Goal: Contribute content: Contribute content

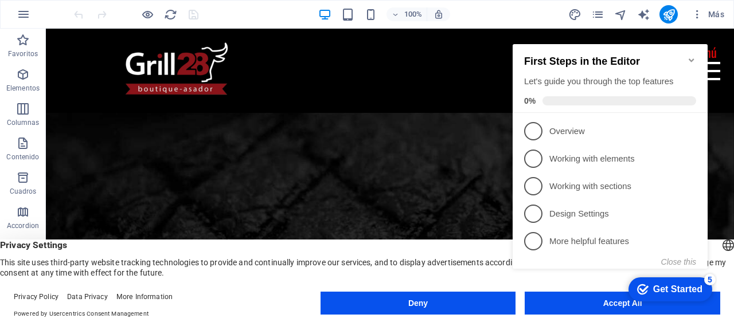
scroll to position [230, 0]
click at [602, 302] on div "checkmark Get Started 5 First Steps in the Editor Let's guide you through the t…" at bounding box center [612, 167] width 209 height 279
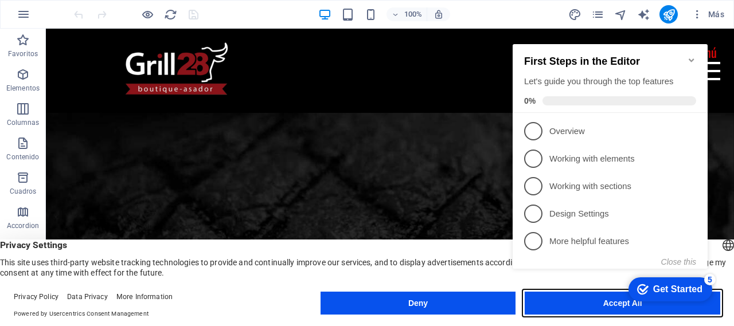
click at [584, 313] on button "Accept All" at bounding box center [623, 303] width 196 height 23
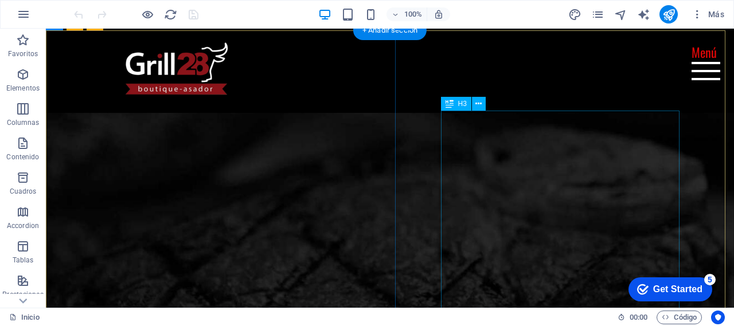
scroll to position [153, 0]
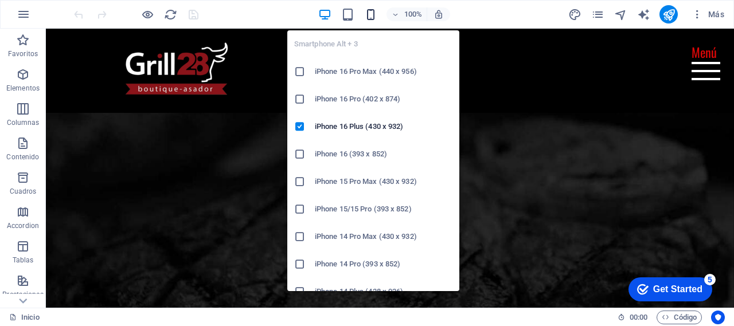
click at [371, 17] on icon "button" at bounding box center [370, 14] width 13 height 13
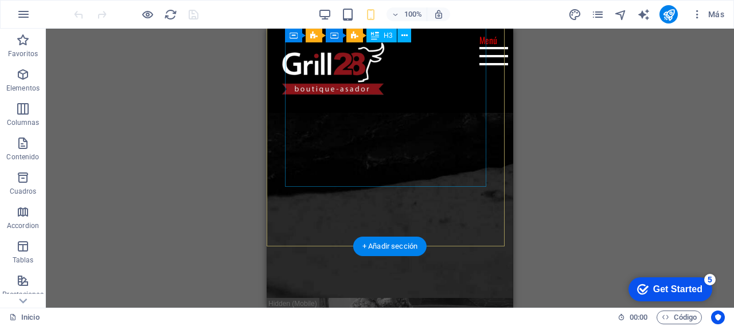
scroll to position [306, 0]
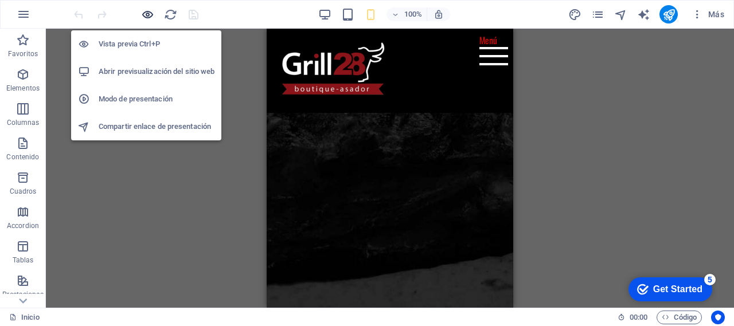
click at [146, 13] on icon "button" at bounding box center [147, 14] width 13 height 13
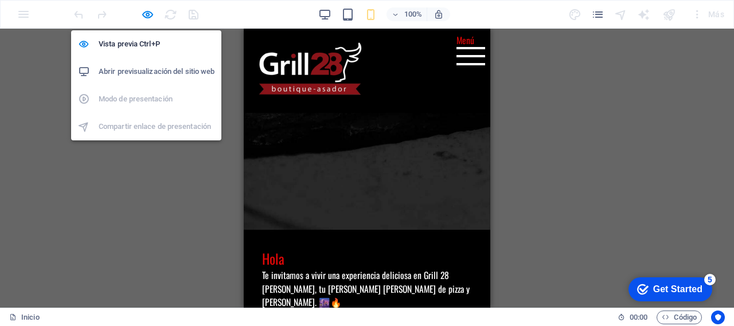
click at [154, 71] on h6 "Abrir previsualización del sitio web" at bounding box center [157, 72] width 116 height 14
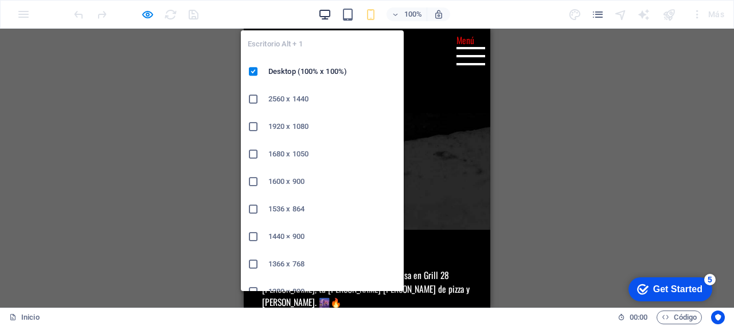
click at [324, 18] on icon "button" at bounding box center [324, 14] width 13 height 13
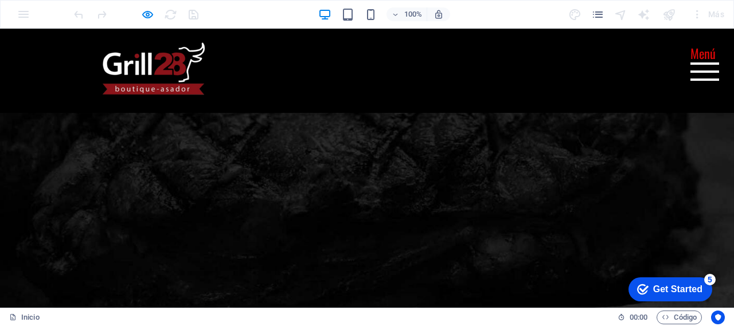
click at [693, 59] on h3 "Menú" at bounding box center [705, 54] width 29 height 20
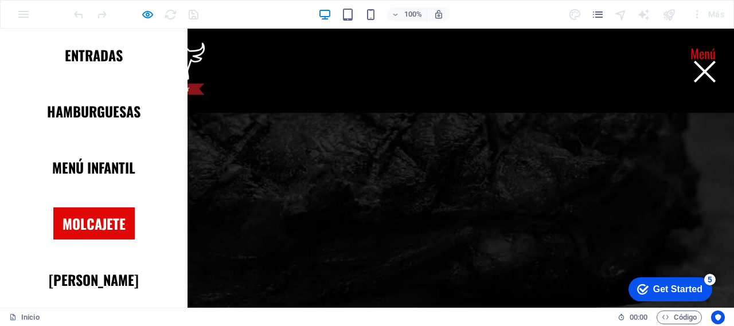
scroll to position [153, 0]
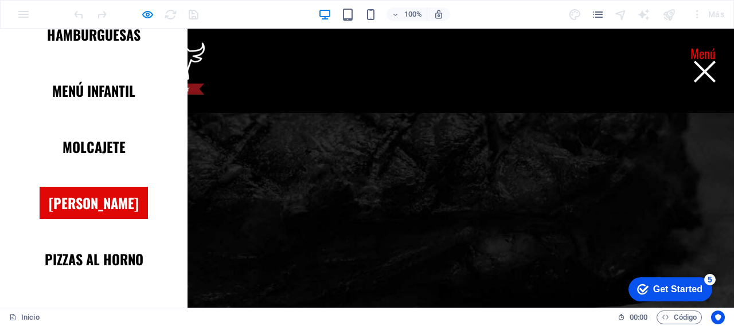
click at [78, 213] on link "[PERSON_NAME]" at bounding box center [94, 203] width 108 height 32
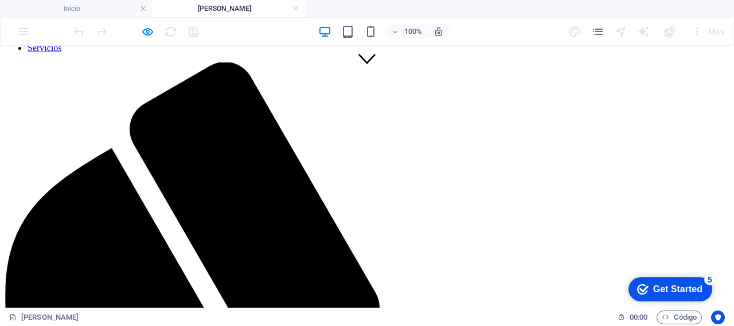
scroll to position [306, 0]
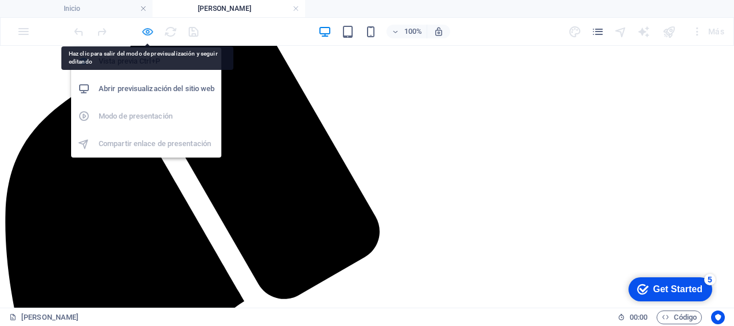
click at [147, 33] on icon "button" at bounding box center [147, 31] width 13 height 13
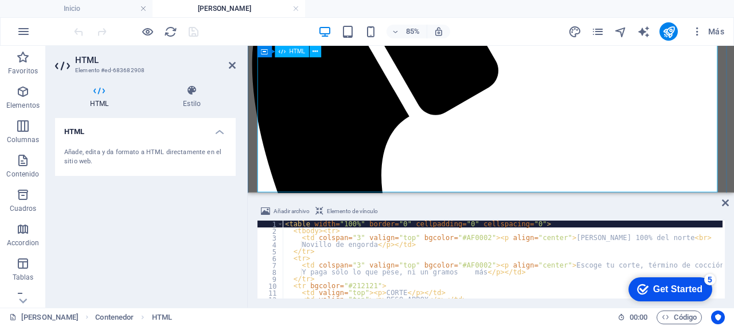
scroll to position [383, 0]
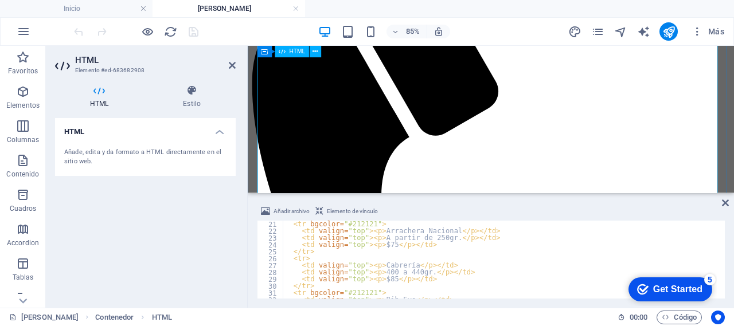
click at [317, 212] on icon at bounding box center [320, 212] width 8 height 14
click at [335, 213] on span "Elemento de vínculo" at bounding box center [352, 212] width 51 height 14
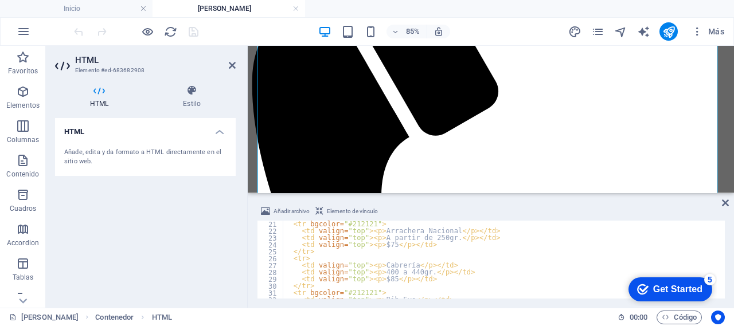
click at [335, 213] on span "Elemento de vínculo" at bounding box center [352, 212] width 51 height 14
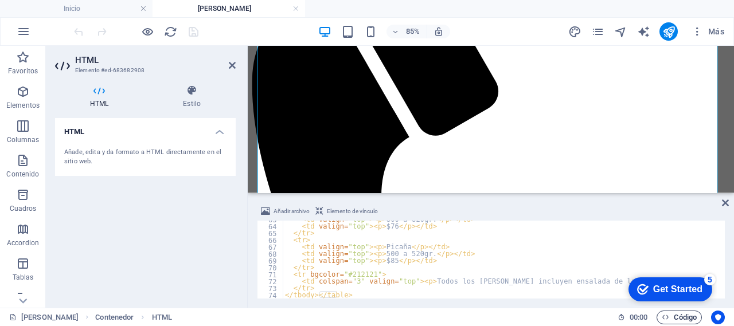
click at [678, 320] on span "Código" at bounding box center [679, 318] width 35 height 14
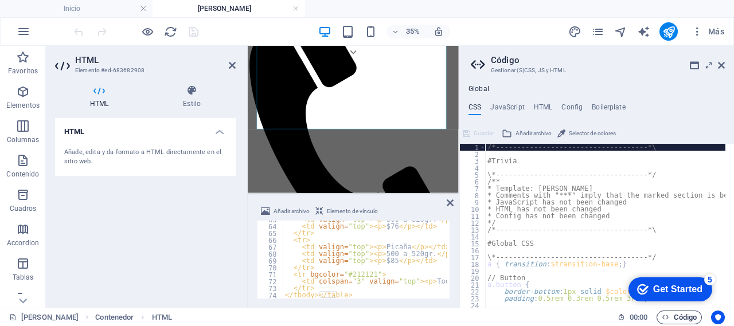
click at [677, 320] on span "Código" at bounding box center [679, 318] width 35 height 14
click at [722, 64] on icon at bounding box center [721, 65] width 7 height 9
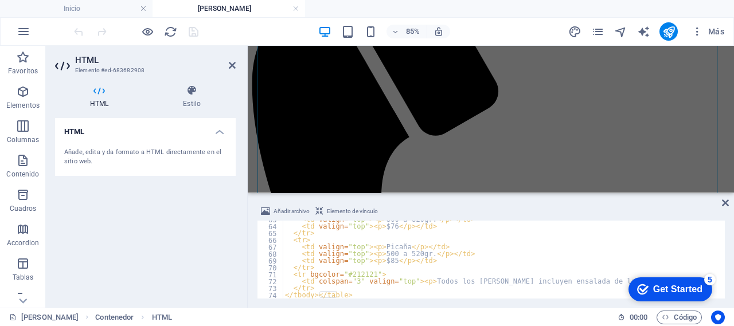
click at [377, 257] on div "< td valign = "top" > < p > 800 a 820gr. </ p > </ td > < td valign = "top" > <…" at bounding box center [503, 262] width 440 height 92
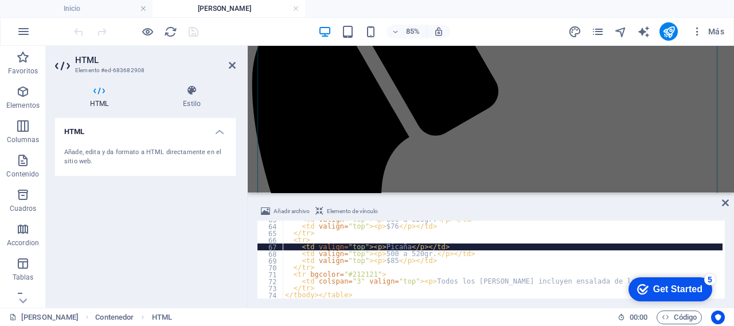
click at [379, 244] on div "< td valign = "top" > < p > 800 a 820gr. </ p > </ td > < td valign = "top" > <…" at bounding box center [503, 262] width 440 height 92
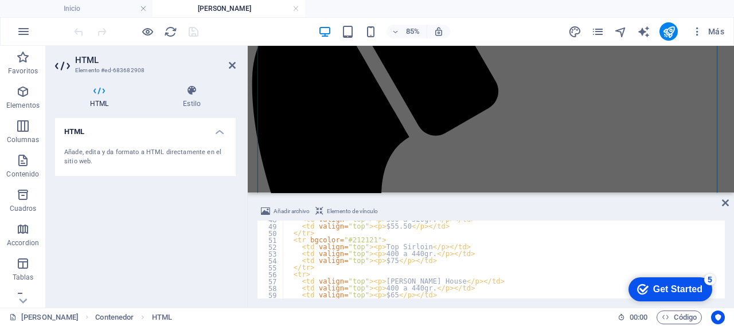
scroll to position [225, 0]
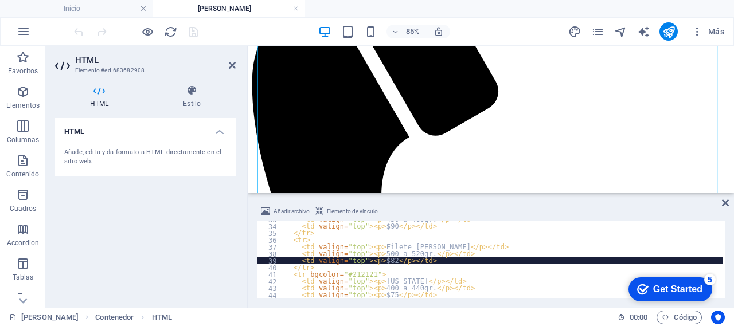
click at [379, 262] on div "< td valign = "top" > < p > 450 a 480gr. </ p > </ td > < td valign = "top" > <…" at bounding box center [503, 262] width 440 height 92
click at [376, 260] on div "< td valign = "top" > < p > 450 a 480gr. </ p > </ td > < td valign = "top" > <…" at bounding box center [503, 262] width 440 height 92
click at [381, 262] on div "< td valign = "top" > < p > 450 a 480gr. </ p > </ td > < td valign = "top" > <…" at bounding box center [503, 262] width 440 height 92
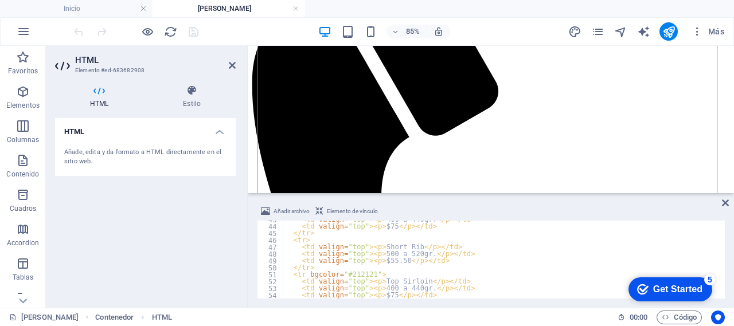
scroll to position [294, 0]
click at [384, 261] on div "< td valign = "top" > < p > 400 a 440gr. </ p > </ td > < td valign = "top" > <…" at bounding box center [503, 262] width 440 height 92
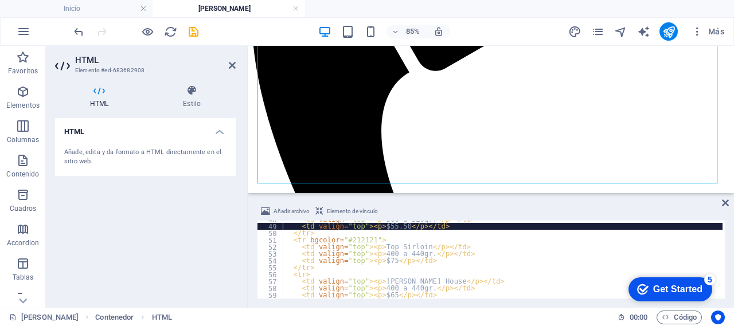
scroll to position [363, 0]
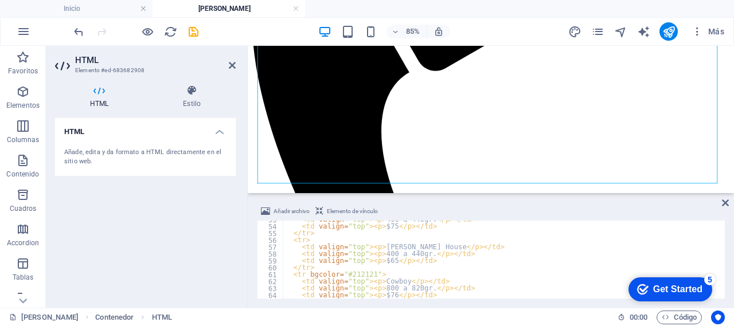
click at [376, 295] on div "< td valign = "top" > < p > 400 a 440gr. </ p > </ td > < td valign = "top" > <…" at bounding box center [503, 262] width 440 height 92
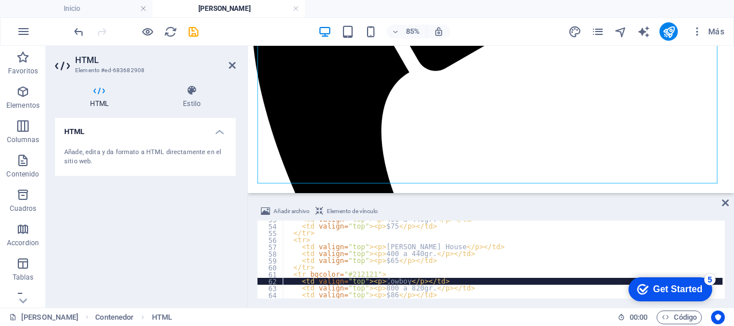
click at [387, 280] on div "< td valign = "top" > < p > 400 a 440gr. </ p > </ td > < td valign = "top" > <…" at bounding box center [503, 262] width 440 height 92
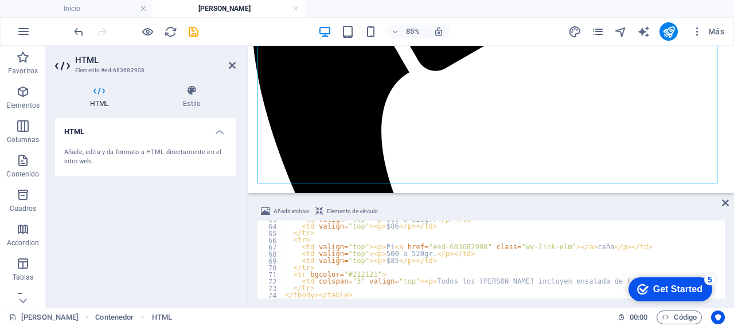
scroll to position [431, 0]
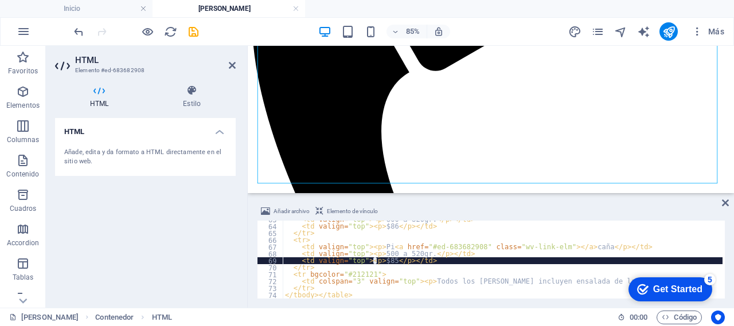
click at [376, 262] on div "< td valign = "top" > < p > 800 a 820gr. </ p > </ td > < td valign = "top" > <…" at bounding box center [503, 262] width 440 height 92
click at [378, 264] on div "< td valign = "top" > < p > 800 a 820gr. </ p > </ td > < td valign = "top" > <…" at bounding box center [503, 262] width 440 height 92
click at [452, 264] on div "< td valign = "top" > < p > 800 a 820gr. </ p > </ td > < td valign = "top" > <…" at bounding box center [503, 262] width 440 height 92
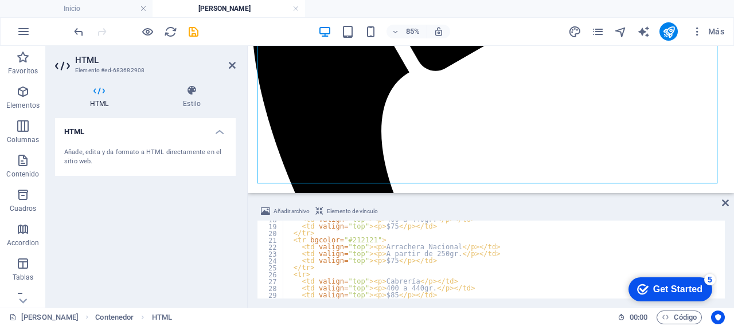
scroll to position [0, 0]
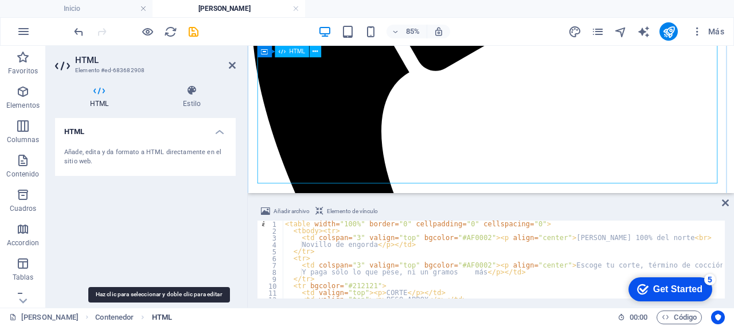
click at [163, 317] on span "HTML" at bounding box center [162, 318] width 20 height 14
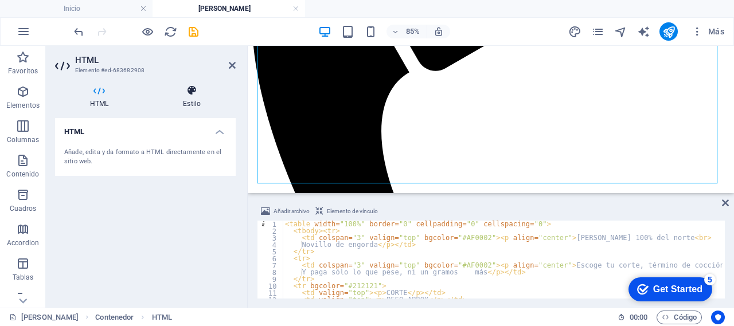
click at [197, 103] on h4 "Estilo" at bounding box center [192, 97] width 88 height 24
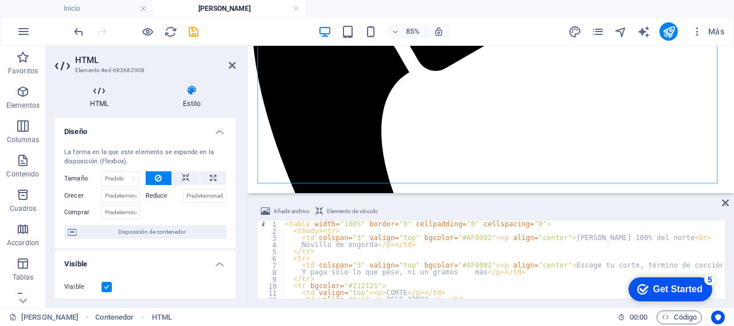
click at [97, 94] on icon at bounding box center [99, 90] width 88 height 11
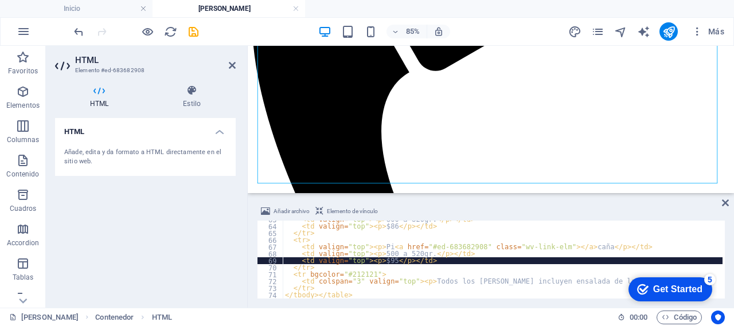
scroll to position [431, 0]
click at [357, 295] on div "< td valign = "top" > < p > 800 a 820gr. </ p > </ td > < td valign = "top" > <…" at bounding box center [503, 262] width 440 height 92
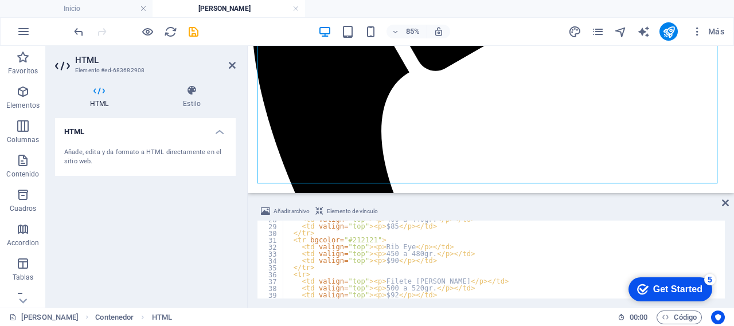
scroll to position [0, 0]
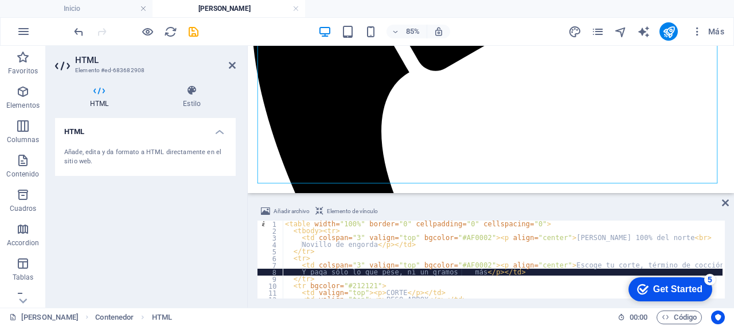
click at [462, 273] on div "< table width = "100%" border = "0" cellpadding = "0" cellspacing = "0" > < tbo…" at bounding box center [503, 267] width 440 height 92
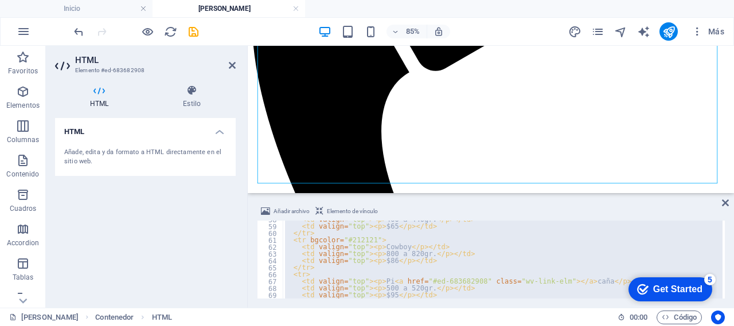
scroll to position [431, 0]
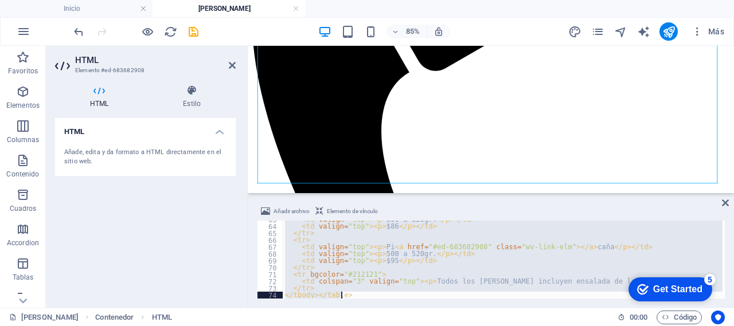
click at [314, 268] on div "< td valign = "top" > < p > 800 a 820gr. </ p > </ td > < td valign = "top" > <…" at bounding box center [503, 260] width 440 height 78
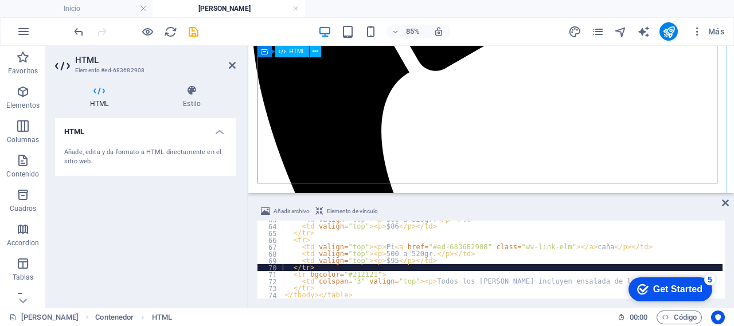
click at [347, 238] on div "< td valign = "top" > < p > 800 a 820gr. </ p > </ td > < td valign = "top" > <…" at bounding box center [503, 262] width 440 height 92
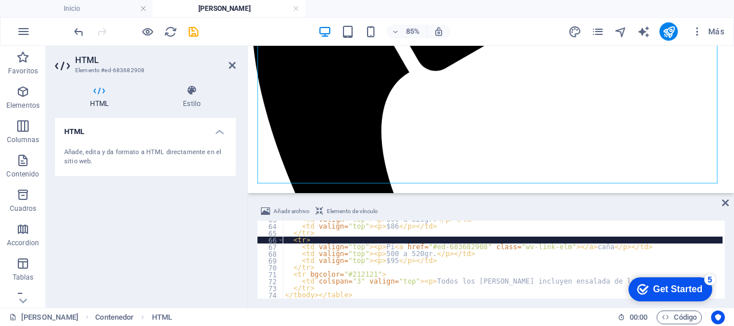
scroll to position [397, 0]
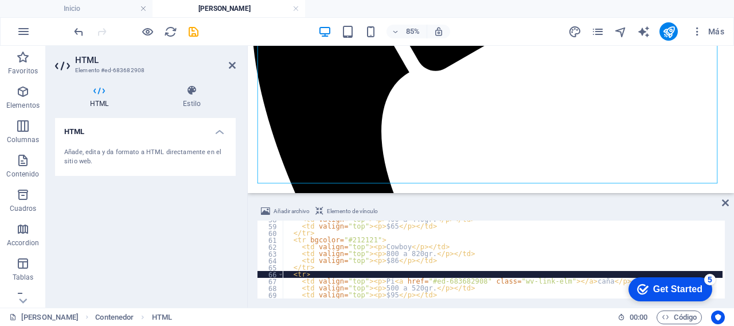
click at [318, 267] on div "< td valign = "top" > < p > 400 a 440gr. </ p > </ td > < td valign = "top" > <…" at bounding box center [503, 262] width 440 height 92
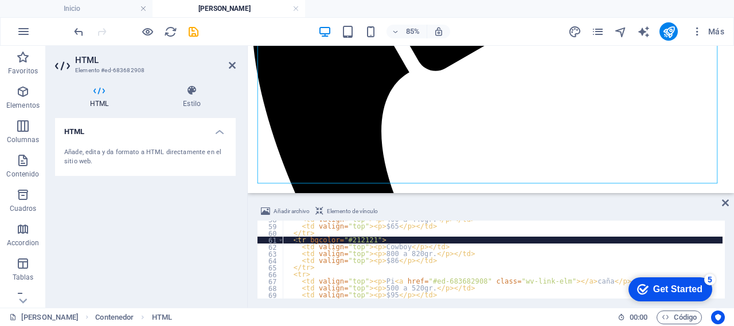
click at [297, 242] on div "< td valign = "top" > < p > 400 a 440gr. </ p > </ td > < td valign = "top" > <…" at bounding box center [503, 262] width 440 height 92
click at [351, 241] on div "< td valign = "top" > < p > 400 a 440gr. </ p > </ td > < td valign = "top" > <…" at bounding box center [503, 262] width 440 height 92
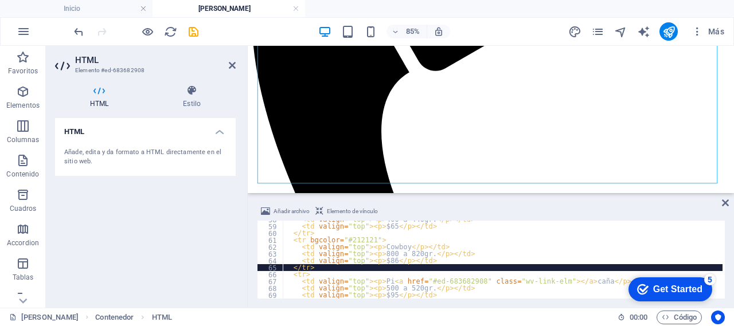
click at [311, 269] on div "< td valign = "top" > < p > 400 a 440gr. </ p > </ td > < td valign = "top" > <…" at bounding box center [503, 262] width 440 height 92
click at [306, 275] on div "< td valign = "top" > < p > 400 a 440gr. </ p > </ td > < td valign = "top" > <…" at bounding box center [503, 262] width 440 height 92
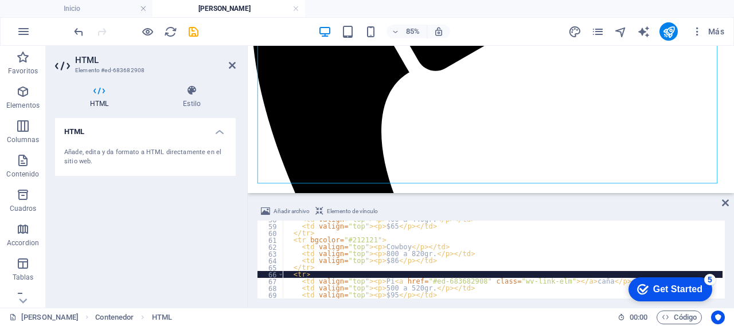
click at [312, 270] on div "< td valign = "top" > < p > 400 a 440gr. </ p > </ td > < td valign = "top" > <…" at bounding box center [503, 262] width 440 height 92
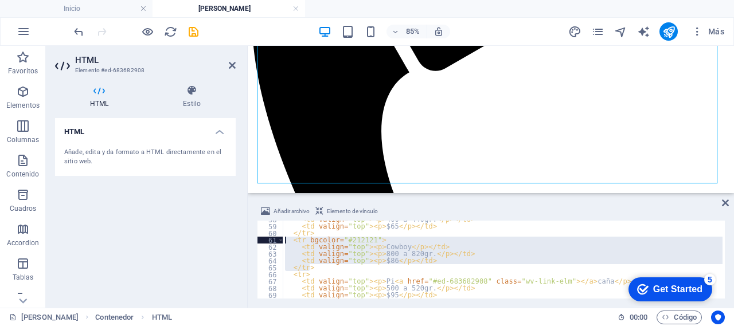
drag, startPoint x: 312, startPoint y: 270, endPoint x: 283, endPoint y: 239, distance: 42.6
click at [283, 239] on div "</tr> 58 59 60 61 62 63 64 65 66 67 68 69 70 71 < td valign = "top" > < p > 400…" at bounding box center [491, 260] width 468 height 78
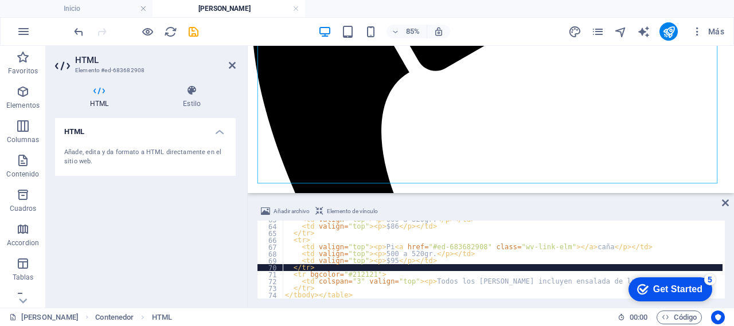
click at [315, 270] on div "< td valign = "top" > < p > 800 a 820gr. </ p > </ td > < td valign = "top" > <…" at bounding box center [503, 262] width 440 height 92
type textarea "</tr>"
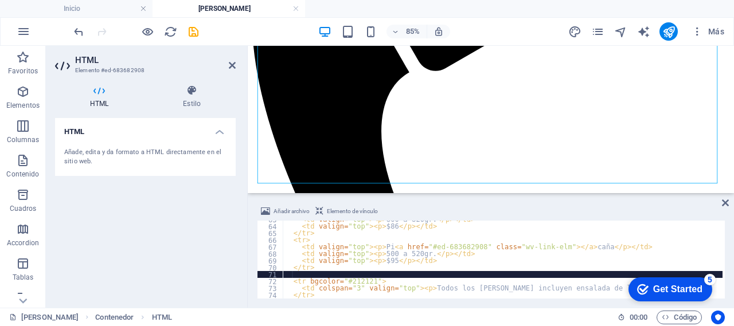
paste textarea "</tr>"
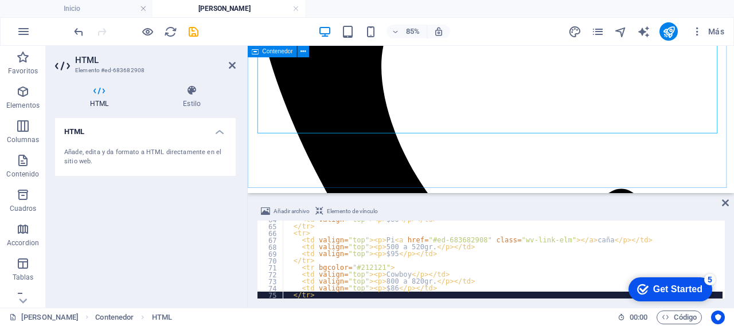
scroll to position [459, 0]
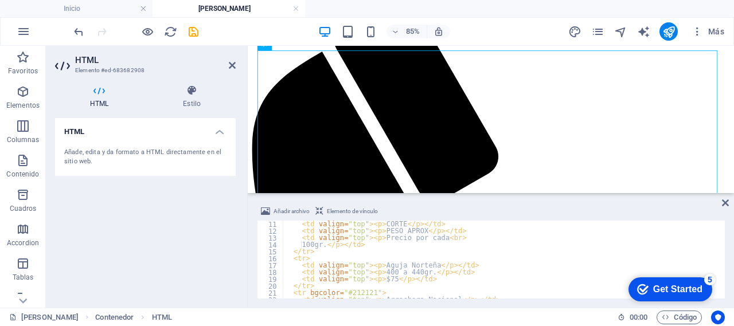
scroll to position [103, 0]
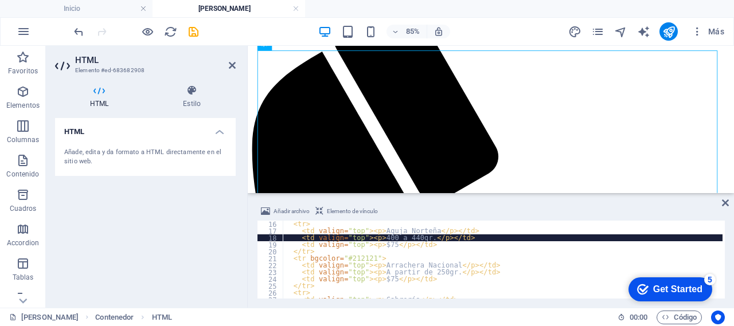
click at [333, 240] on div "< tr > < td valign = "top" > < p > Aguja Norteña </ p > </ td > < td valign = "…" at bounding box center [503, 267] width 440 height 92
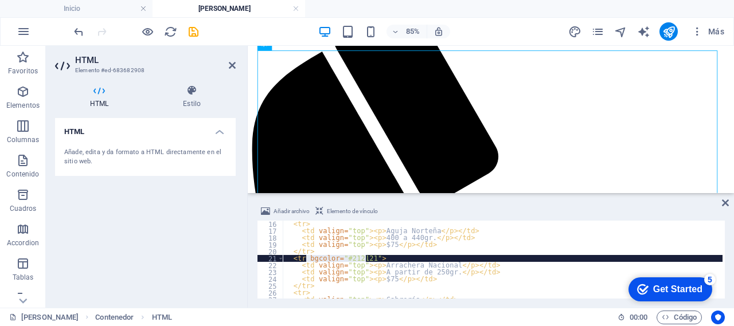
drag, startPoint x: 307, startPoint y: 260, endPoint x: 365, endPoint y: 260, distance: 58.5
click at [365, 260] on div "< tr > < td valign = "top" > < p > Aguja Norteña </ p > </ td > < td valign = "…" at bounding box center [503, 267] width 440 height 92
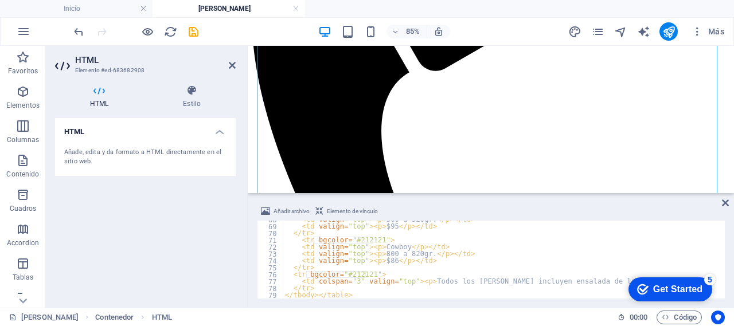
scroll to position [466, 0]
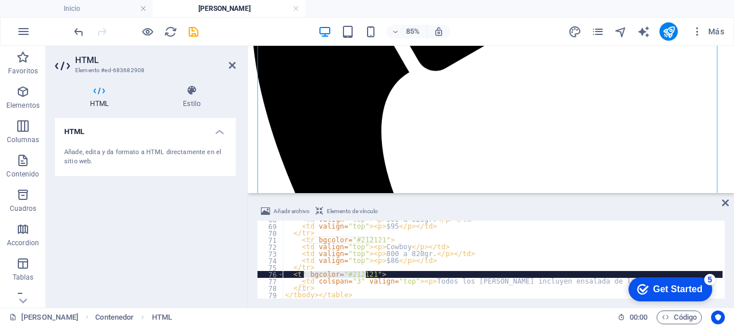
drag, startPoint x: 367, startPoint y: 274, endPoint x: 304, endPoint y: 276, distance: 63.7
click at [304, 276] on div "< td valign = "top" > < p > 500 a 520gr. </ p > </ td > < td valign = "top" > <…" at bounding box center [503, 262] width 440 height 92
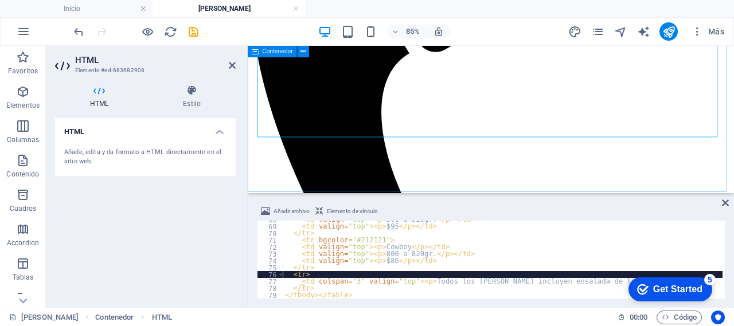
scroll to position [459, 0]
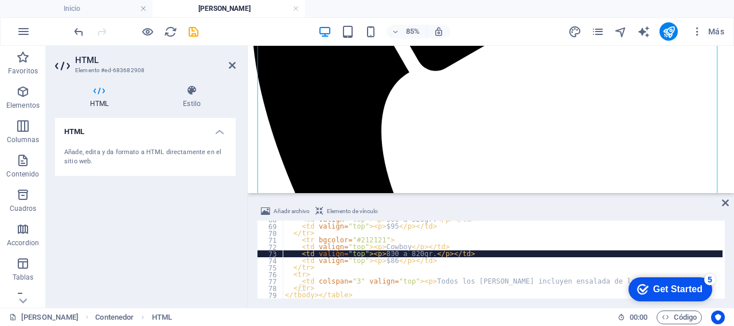
click at [390, 251] on div "< td valign = "top" > < p > 500 a 520gr. </ p > </ td > < td valign = "top" > <…" at bounding box center [503, 262] width 440 height 92
click at [432, 277] on div "< td valign = "top" > < p > 500 a 520gr. </ p > </ td > < td valign = "top" > <…" at bounding box center [503, 262] width 440 height 92
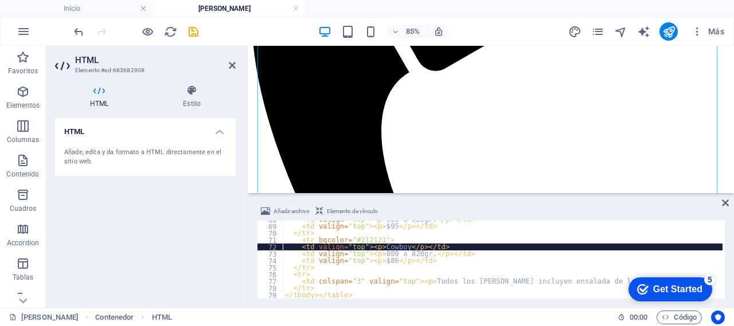
click at [371, 246] on div "< td valign = "top" > < p > 500 a 520gr. </ p > </ td > < td valign = "top" > <…" at bounding box center [503, 262] width 440 height 92
drag, startPoint x: 371, startPoint y: 247, endPoint x: 388, endPoint y: 247, distance: 17.8
click at [388, 247] on div "< td valign = "top" > < p > 500 a 520gr. </ p > </ td > < td valign = "top" > <…" at bounding box center [503, 262] width 440 height 92
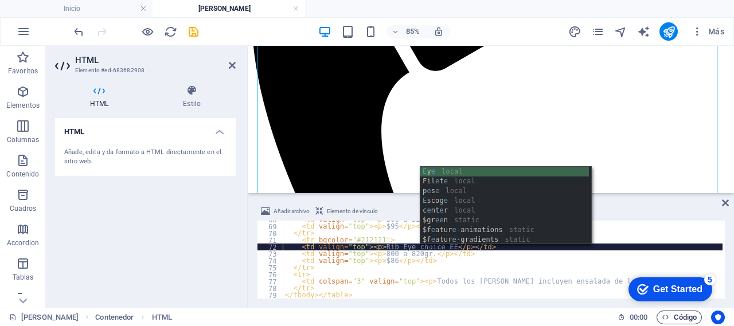
scroll to position [0, 12]
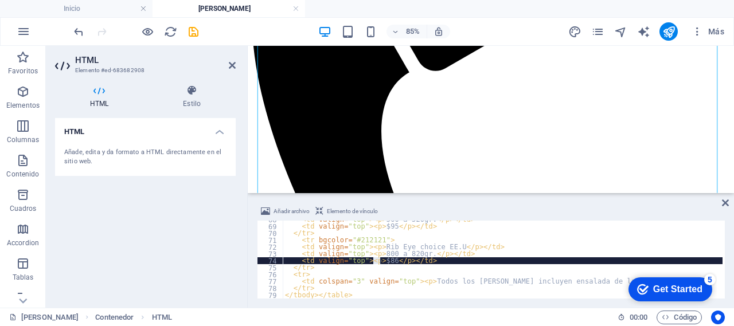
drag, startPoint x: 374, startPoint y: 260, endPoint x: 380, endPoint y: 261, distance: 6.3
click at [380, 261] on div "< td valign = "top" > < p > 500 a 520gr. </ p > </ td > < td valign = "top" > <…" at bounding box center [503, 262] width 440 height 92
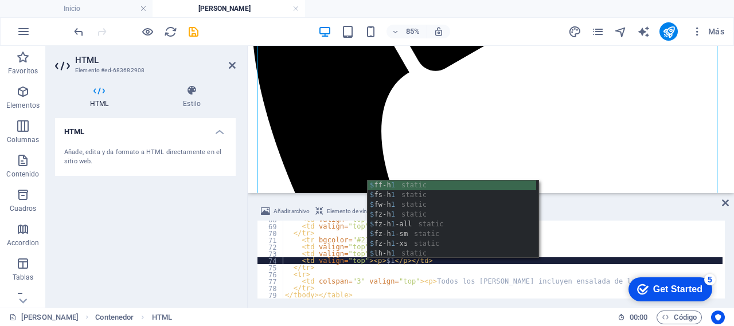
scroll to position [0, 8]
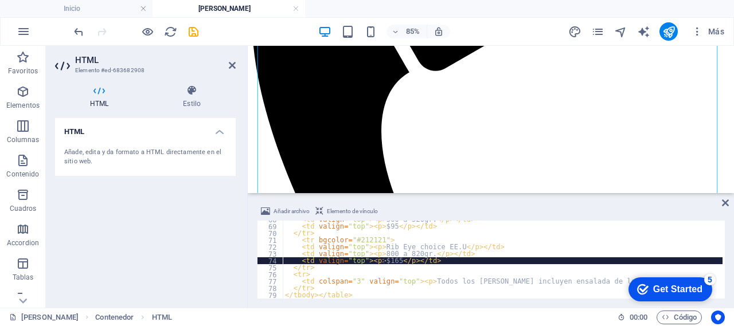
click at [442, 254] on div "< td valign = "top" > < p > 500 a 520gr. </ p > </ td > < td valign = "top" > <…" at bounding box center [503, 262] width 440 height 92
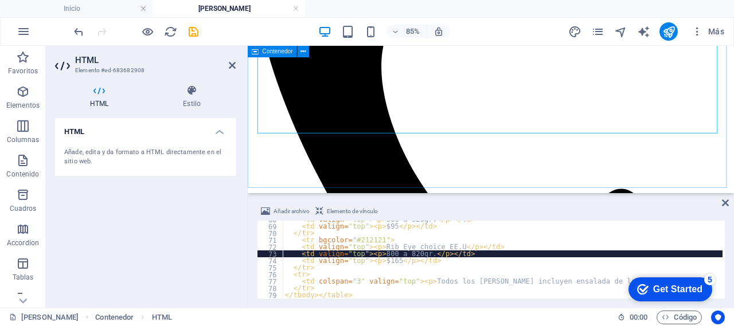
scroll to position [459, 0]
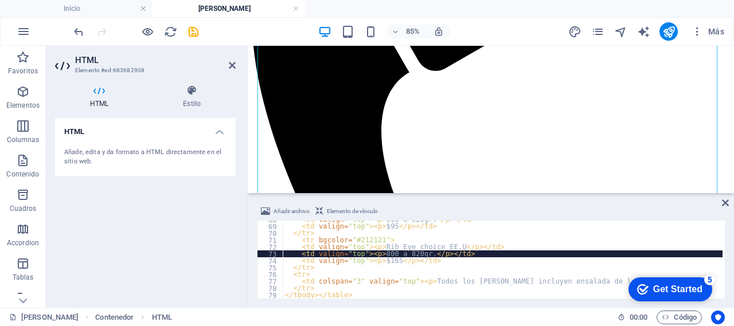
type textarea "</tr>"
click at [344, 265] on div "< td valign = "top" > < p > 500 a 520gr. </ p > </ td > < td valign = "top" > <…" at bounding box center [503, 262] width 440 height 92
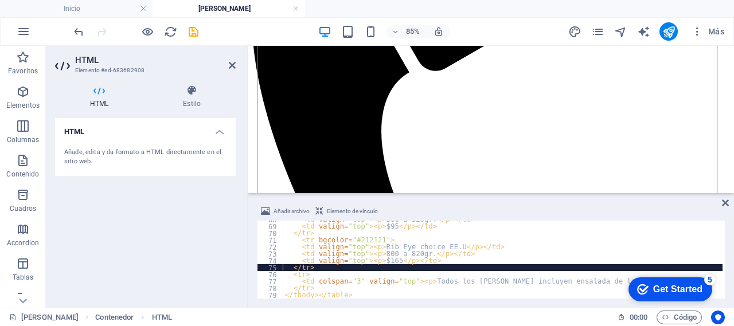
click at [316, 269] on div "< td valign = "top" > < p > 500 a 520gr. </ p > </ td > < td valign = "top" > <…" at bounding box center [503, 262] width 440 height 92
click at [310, 269] on div "< td valign = "top" > < p > 500 a 520gr. </ p > </ td > < td valign = "top" > <…" at bounding box center [503, 262] width 440 height 92
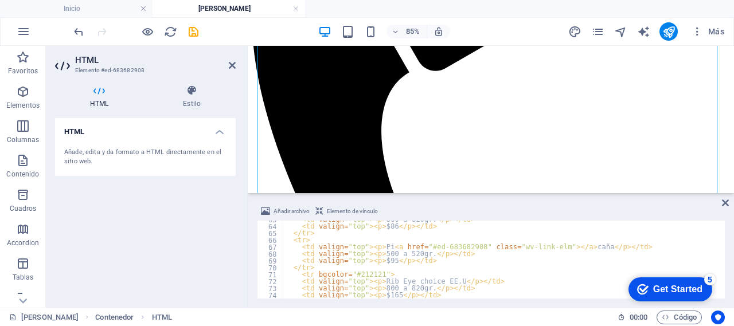
scroll to position [431, 0]
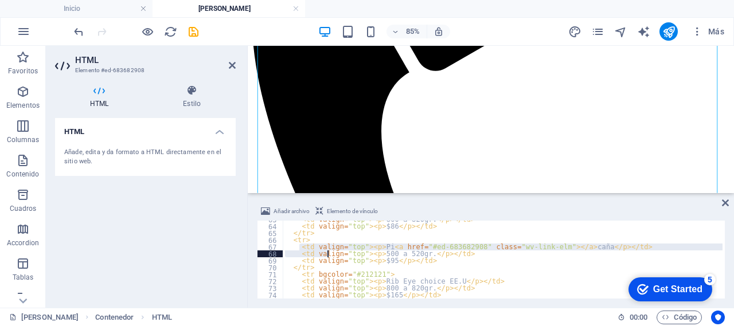
drag, startPoint x: 299, startPoint y: 247, endPoint x: 329, endPoint y: 252, distance: 30.8
click at [329, 252] on div "< td valign = "top" > < p > 800 a 820gr. </ p > </ td > < td valign = "top" > <…" at bounding box center [503, 262] width 440 height 92
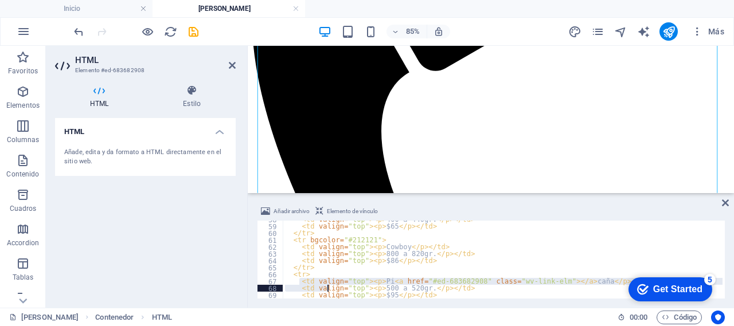
scroll to position [363, 0]
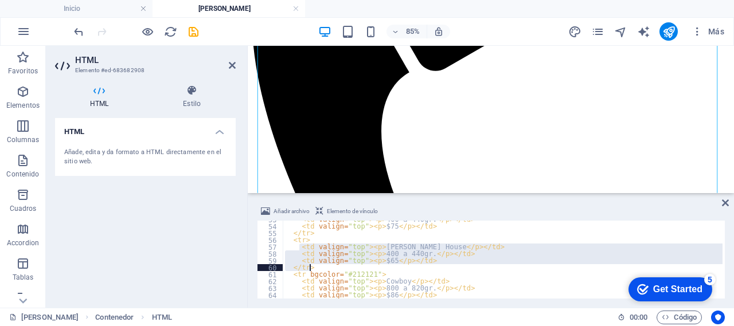
drag, startPoint x: 298, startPoint y: 247, endPoint x: 322, endPoint y: 268, distance: 32.2
click at [322, 268] on div "< td valign = "top" > < p > 400 a 440gr. </ p > </ td > < td valign = "top" > <…" at bounding box center [503, 262] width 440 height 92
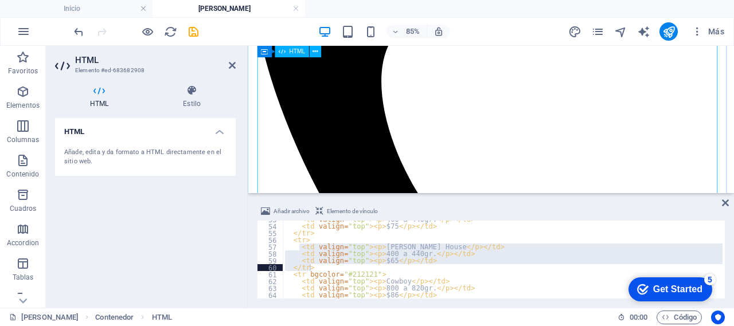
scroll to position [535, 0]
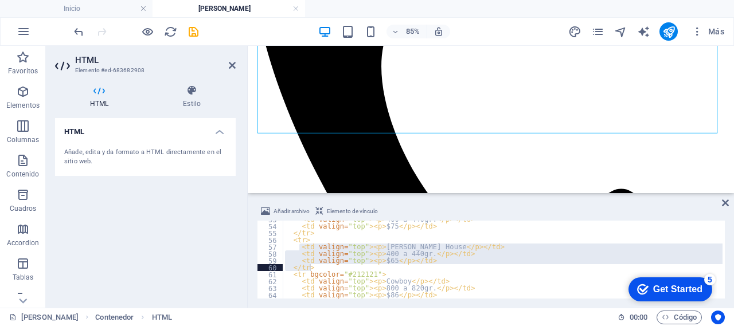
click at [335, 250] on div "< td valign = "top" > < p > 400 a 440gr. </ p > </ td > < td valign = "top" > <…" at bounding box center [503, 260] width 440 height 78
drag, startPoint x: 292, startPoint y: 242, endPoint x: 321, endPoint y: 267, distance: 38.6
click at [321, 267] on div "< td valign = "top" > < p > 400 a 440gr. </ p > </ td > < td valign = "top" > <…" at bounding box center [503, 262] width 440 height 92
type textarea "<td valign="top"><p>$65</p></td> </tr>"
drag, startPoint x: 284, startPoint y: 239, endPoint x: 378, endPoint y: 267, distance: 98.4
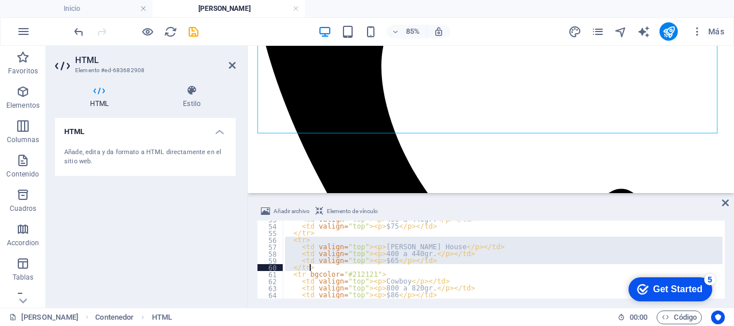
click at [378, 267] on div "< td valign = "top" > < p > 400 a 440gr. </ p > </ td > < td valign = "top" > <…" at bounding box center [503, 262] width 440 height 92
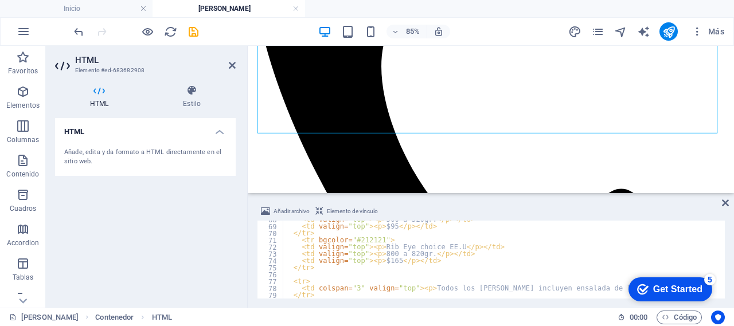
scroll to position [473, 0]
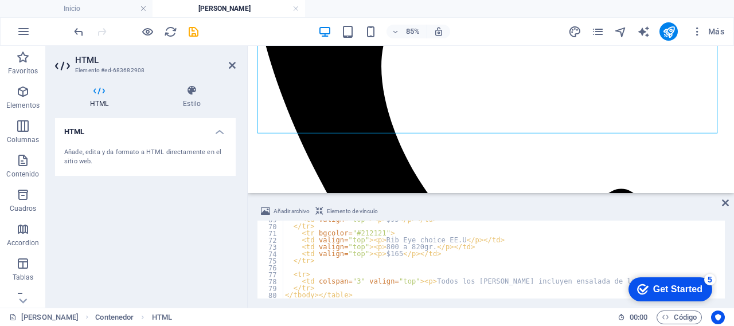
click at [293, 269] on div "< td valign = "top" > < p > $95 </ p > </ td > </ tr > < tr bgcolor = "#212121"…" at bounding box center [503, 262] width 440 height 92
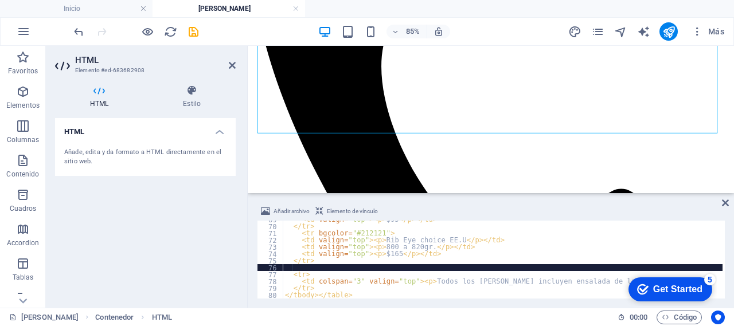
paste textarea "</tr>"
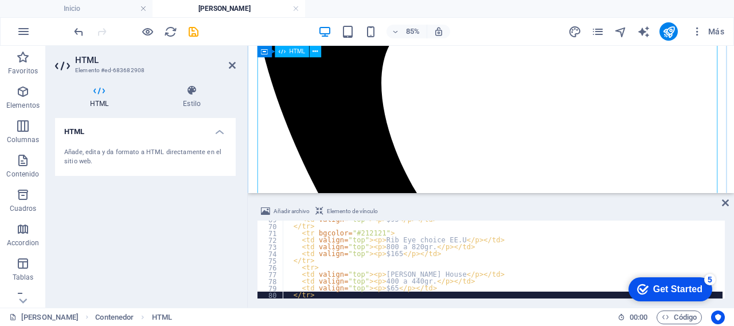
scroll to position [535, 0]
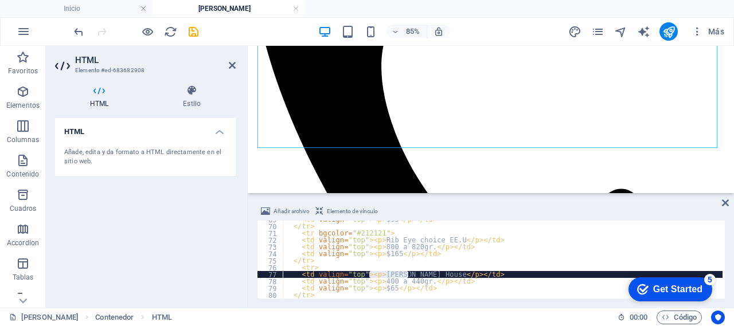
drag, startPoint x: 371, startPoint y: 275, endPoint x: 410, endPoint y: 272, distance: 39.7
click at [410, 272] on div "< td valign = "top" > < p > $95 </ p > </ td > </ tr > < tr bgcolor = "#212121"…" at bounding box center [503, 262] width 440 height 92
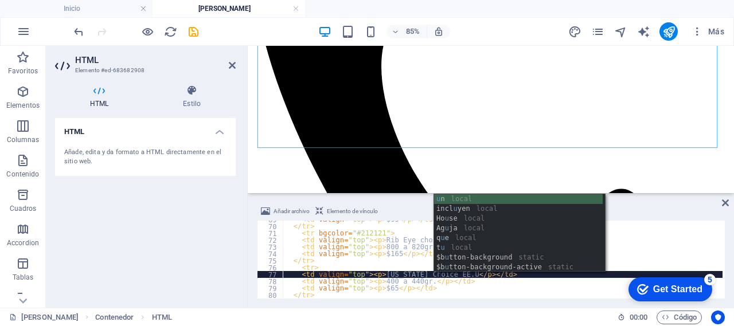
scroll to position [0, 13]
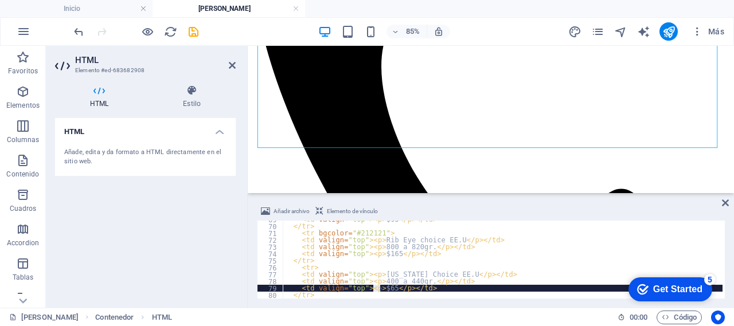
drag, startPoint x: 374, startPoint y: 291, endPoint x: 380, endPoint y: 291, distance: 6.9
click at [380, 291] on div "< td valign = "top" > < p > $95 </ p > </ td > </ tr > < tr bgcolor = "#212121"…" at bounding box center [503, 262] width 440 height 92
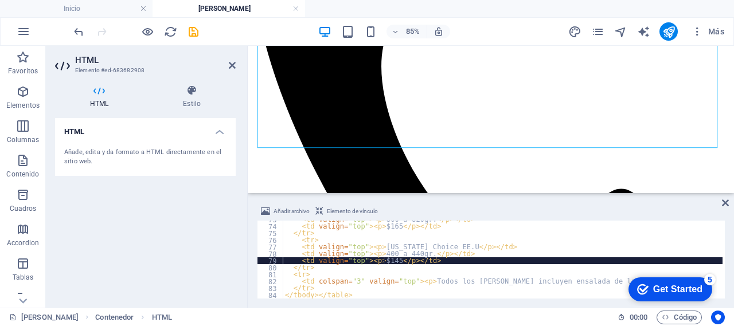
click at [313, 275] on div "< td valign = "top" > < p > 800 a 820gr. </ p > </ td > < td valign = "top" > <…" at bounding box center [503, 262] width 440 height 92
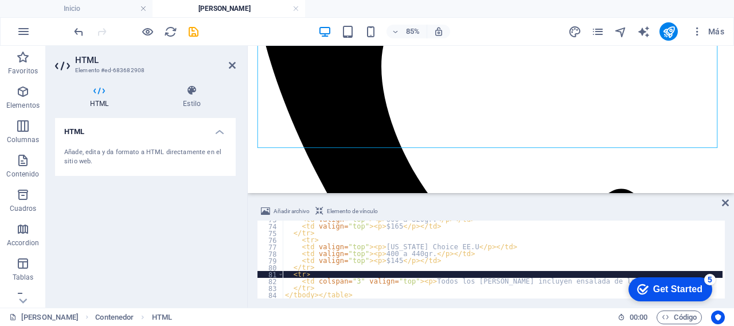
scroll to position [466, 0]
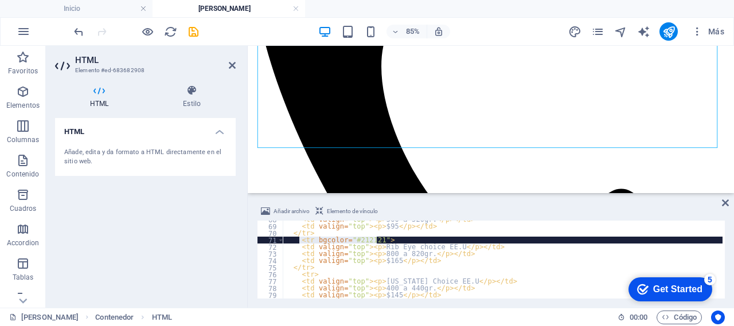
drag, startPoint x: 299, startPoint y: 240, endPoint x: 378, endPoint y: 242, distance: 79.2
click at [378, 242] on div "< td valign = "top" > < p > 500 a 520gr. </ p > </ td > < td valign = "top" > <…" at bounding box center [503, 262] width 440 height 92
drag, startPoint x: 285, startPoint y: 240, endPoint x: 380, endPoint y: 239, distance: 95.3
click at [380, 239] on div "< td valign = "top" > < p > 500 a 520gr. </ p > </ td > < td valign = "top" > <…" at bounding box center [503, 262] width 440 height 92
click at [320, 240] on div "< td valign = "top" > < p > 500 a 520gr. </ p > </ td > < td valign = "top" > <…" at bounding box center [503, 260] width 440 height 78
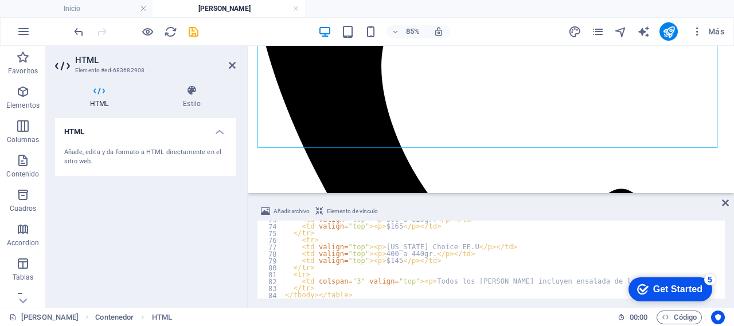
scroll to position [500, 0]
click at [310, 274] on div "< td valign = "top" > < p > 800 a 820gr. </ p > </ td > < td valign = "top" > <…" at bounding box center [503, 262] width 440 height 92
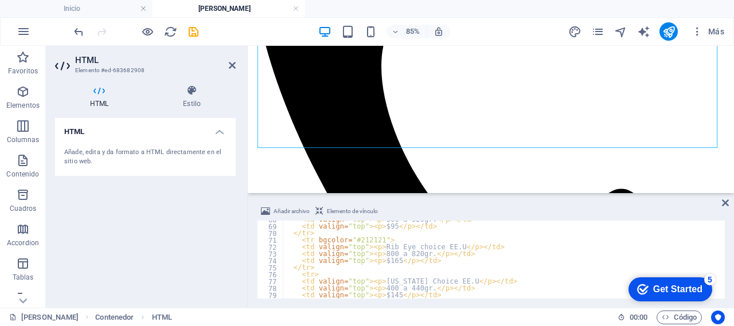
scroll to position [466, 0]
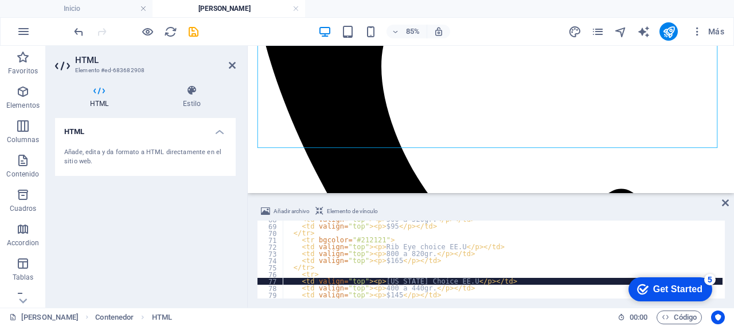
click at [316, 278] on div "< td valign = "top" > < p > 500 a 520gr. </ p > </ td > < td valign = "top" > <…" at bounding box center [503, 262] width 440 height 92
click at [318, 274] on div "< td valign = "top" > < p > 500 a 520gr. </ p > </ td > < td valign = "top" > <…" at bounding box center [503, 262] width 440 height 92
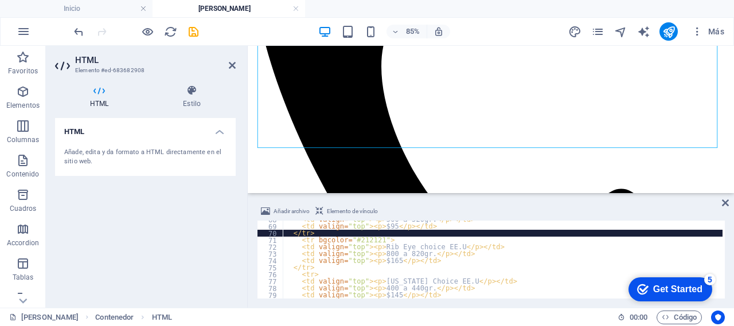
click at [312, 234] on div "< td valign = "top" > < p > 500 a 520gr. </ p > </ td > < td valign = "top" > <…" at bounding box center [503, 262] width 440 height 92
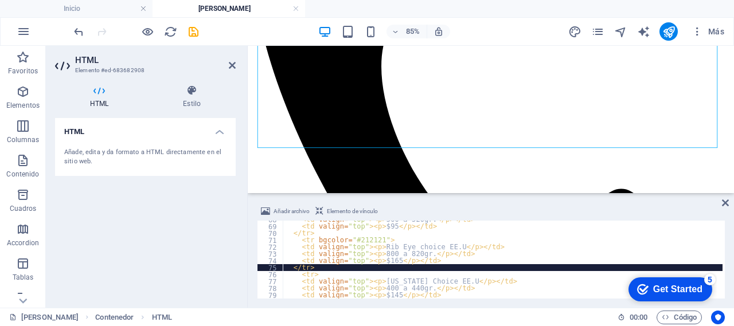
click at [312, 268] on div "< td valign = "top" > < p > 500 a 520gr. </ p > </ td > < td valign = "top" > <…" at bounding box center [503, 262] width 440 height 92
click at [300, 242] on div "< td valign = "top" > < p > 500 a 520gr. </ p > </ td > < td valign = "top" > <…" at bounding box center [503, 262] width 440 height 92
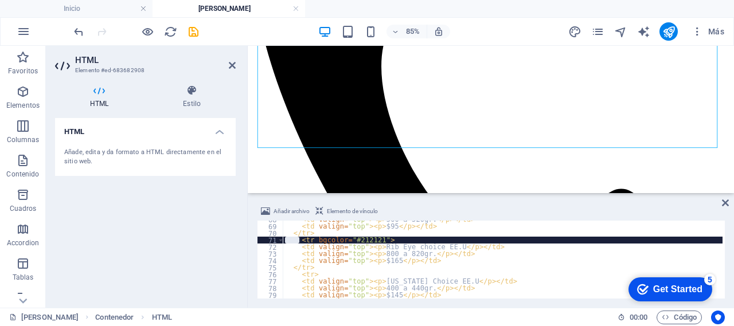
click at [353, 255] on div "< td valign = "top" > < p > 500 a 520gr. </ p > </ td > < td valign = "top" > <…" at bounding box center [503, 262] width 440 height 92
click at [380, 239] on div "< td valign = "top" > < p > 500 a 520gr. </ p > </ td > < td valign = "top" > <…" at bounding box center [503, 262] width 440 height 92
drag, startPoint x: 378, startPoint y: 240, endPoint x: 326, endPoint y: 239, distance: 51.7
click at [325, 239] on div "< td valign = "top" > < p > 500 a 520gr. </ p > </ td > < td valign = "top" > <…" at bounding box center [503, 262] width 440 height 92
click at [391, 240] on div "< td valign = "top" > < p > 500 a 520gr. </ p > </ td > < td valign = "top" > <…" at bounding box center [503, 260] width 440 height 78
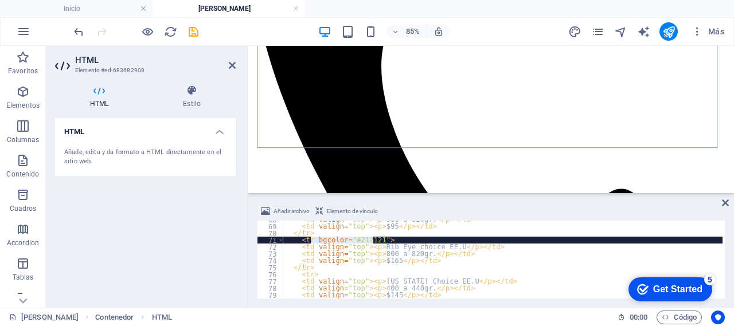
drag, startPoint x: 372, startPoint y: 239, endPoint x: 311, endPoint y: 240, distance: 61.4
click at [310, 240] on div "< td valign = "top" > < p > 500 a 520gr. </ p > </ td > < td valign = "top" > <…" at bounding box center [503, 262] width 440 height 92
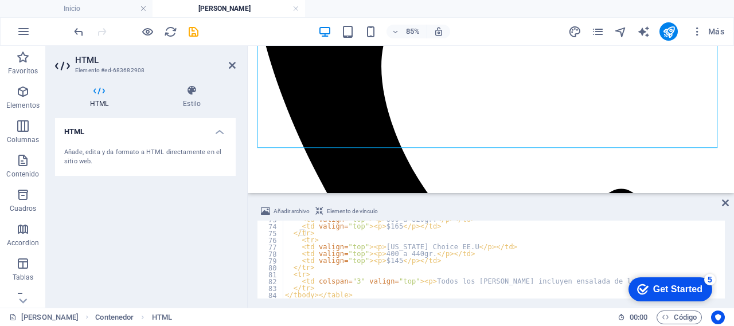
scroll to position [500, 0]
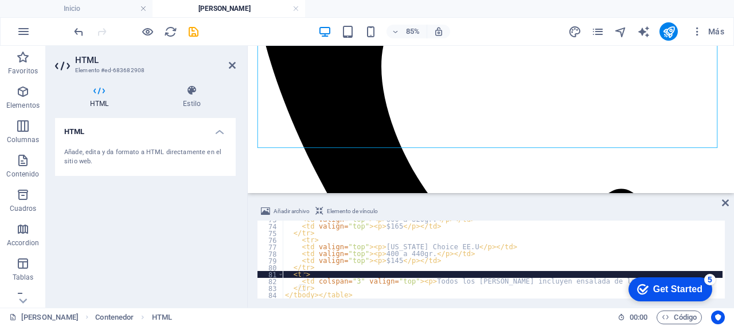
click at [303, 276] on div "< td valign = "top" > < p > 800 a 820gr. </ p > </ td > < td valign = "top" > <…" at bounding box center [503, 262] width 440 height 92
paste textarea "bgcolor="#212121""
type textarea "<tr bgcolor="#212121">"
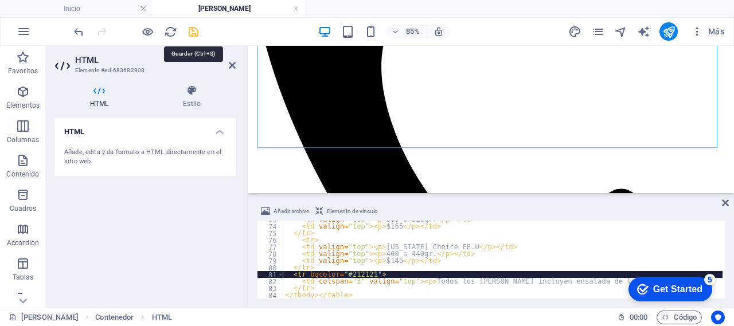
click at [195, 32] on icon "save" at bounding box center [193, 31] width 13 height 13
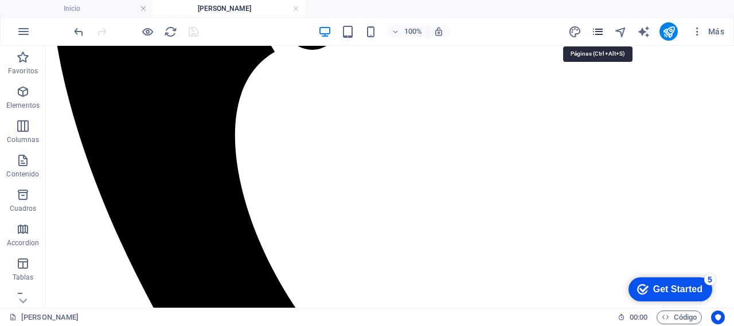
click at [597, 31] on icon "pages" at bounding box center [598, 31] width 13 height 13
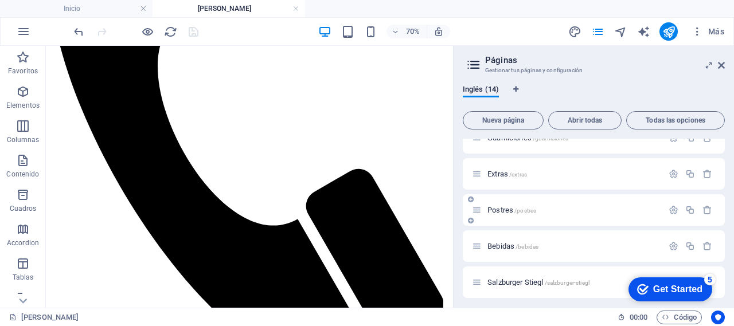
scroll to position [230, 0]
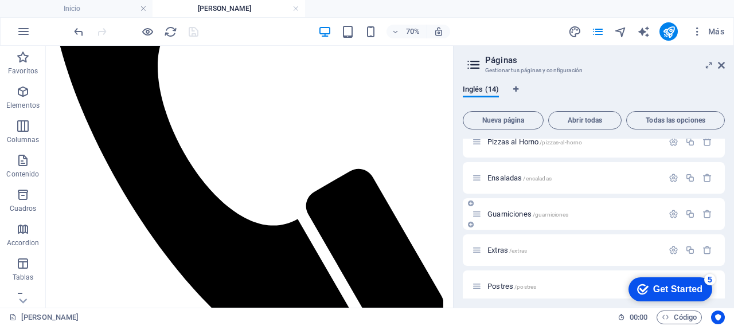
click at [483, 215] on div "Guarniciones /guarniciones" at bounding box center [567, 214] width 191 height 13
click at [507, 217] on span "Guarniciones /guarniciones" at bounding box center [528, 214] width 81 height 9
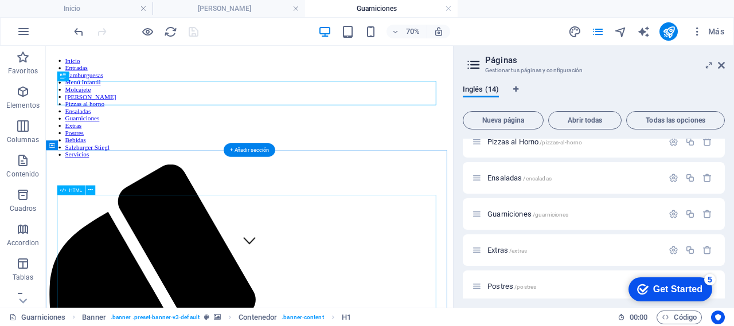
scroll to position [153, 0]
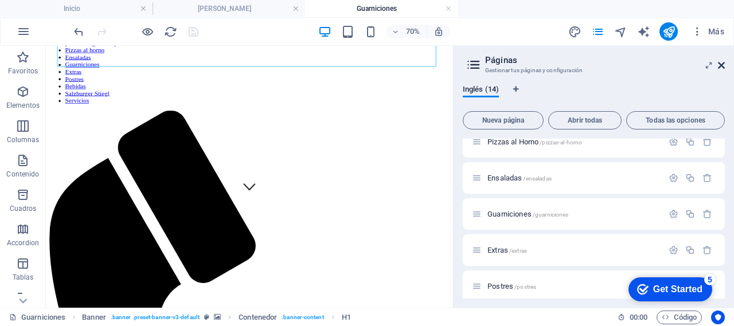
click at [722, 66] on icon at bounding box center [721, 65] width 7 height 9
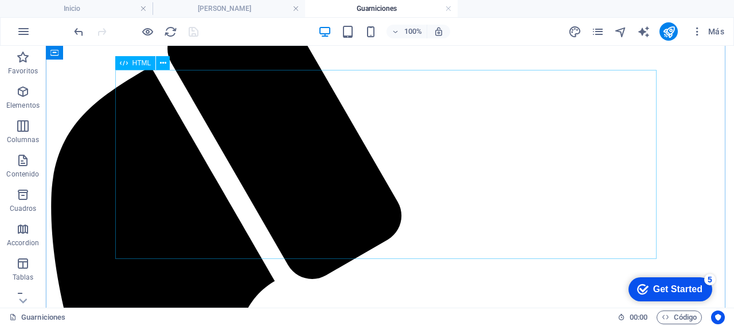
scroll to position [230, 0]
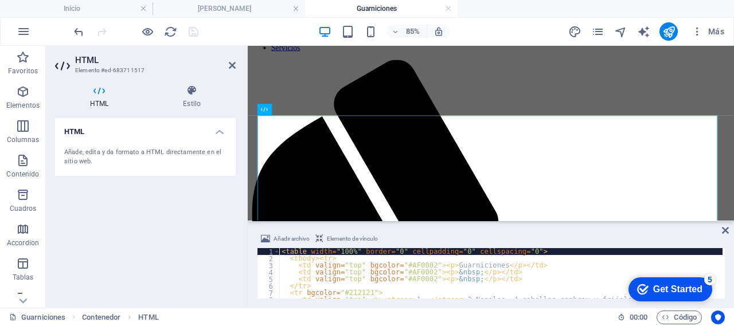
drag, startPoint x: 387, startPoint y: 193, endPoint x: 154, endPoint y: 203, distance: 232.6
click at [379, 219] on div "Arrastra aquí para reemplazar el contenido existente. Si quieres crear un eleme…" at bounding box center [491, 177] width 487 height 262
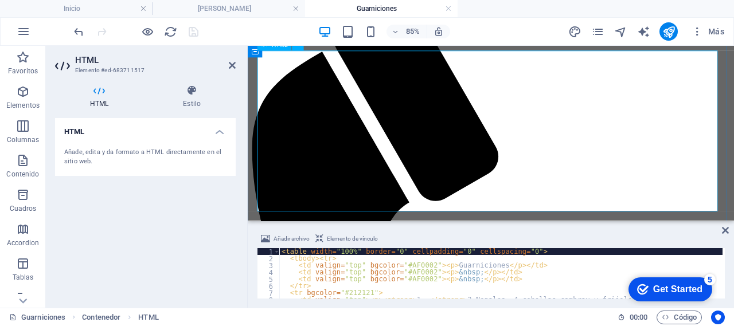
drag, startPoint x: 631, startPoint y: 267, endPoint x: 415, endPoint y: 201, distance: 225.8
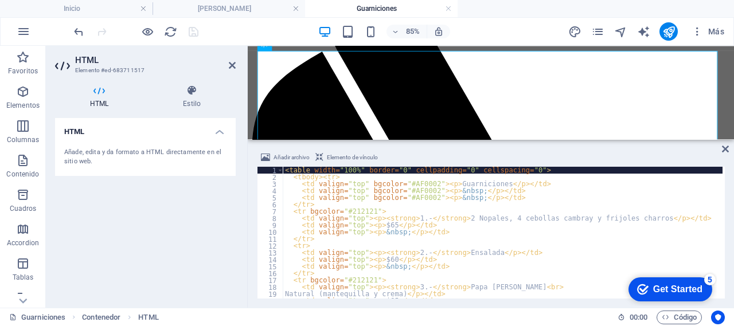
drag, startPoint x: 396, startPoint y: 223, endPoint x: 169, endPoint y: 108, distance: 255.3
click at [391, 138] on div "Arrastra aquí para reemplazar el contenido existente. Si quieres crear un eleme…" at bounding box center [491, 93] width 487 height 94
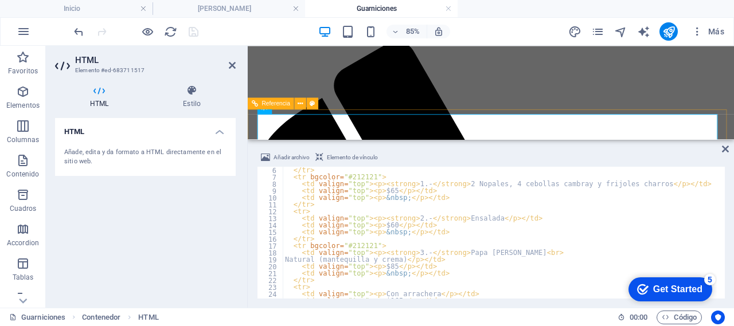
scroll to position [230, 0]
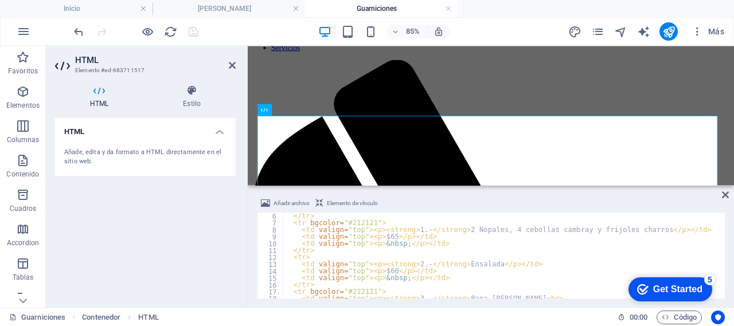
drag, startPoint x: 414, startPoint y: 140, endPoint x: 182, endPoint y: 162, distance: 232.8
click at [403, 184] on div "Arrastra aquí para reemplazar el contenido existente. Si quieres crear un eleme…" at bounding box center [491, 177] width 487 height 262
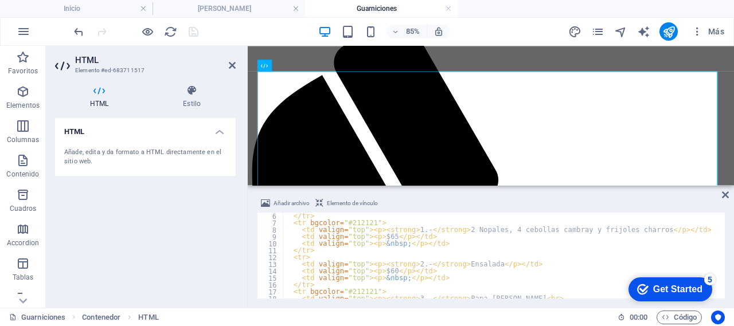
scroll to position [282, 0]
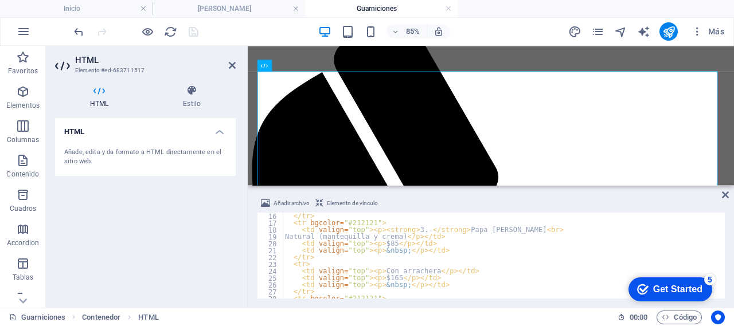
scroll to position [138, 0]
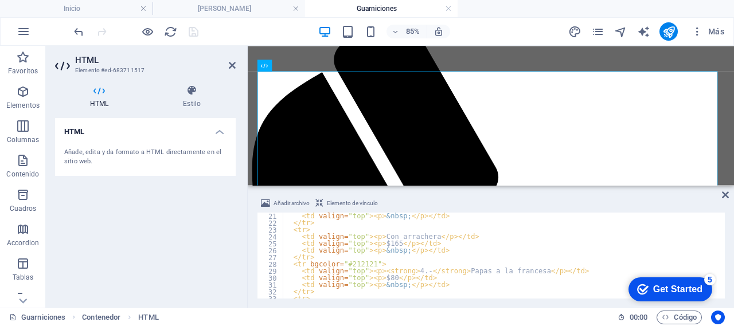
drag, startPoint x: 282, startPoint y: 257, endPoint x: 302, endPoint y: 258, distance: 20.7
click at [302, 258] on div "<table width="100%" border="0" cellpadding="0" cellspacing="0"> 21 22 23 24 25 …" at bounding box center [491, 256] width 468 height 86
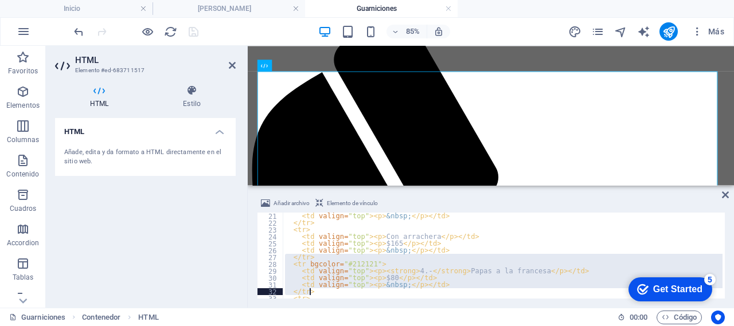
drag, startPoint x: 285, startPoint y: 257, endPoint x: 329, endPoint y: 293, distance: 56.7
click at [329, 293] on div "< td valign = "top" > < p > &nbsp; </ p > </ td > </ tr > < tr > < td valign = …" at bounding box center [503, 263] width 440 height 100
click at [287, 258] on div "< td valign = "top" > < p > &nbsp; </ p > </ td > </ tr > < tr > < td valign = …" at bounding box center [503, 256] width 440 height 86
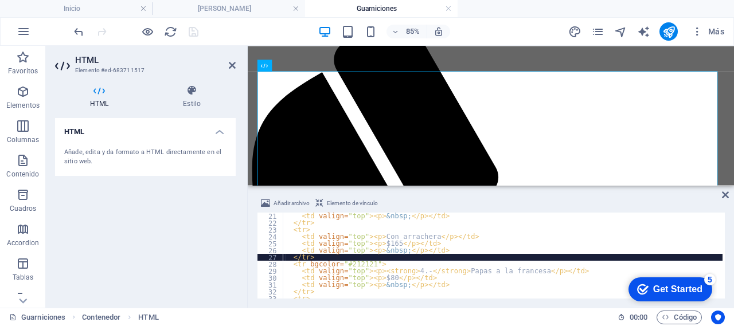
click at [285, 258] on div "< td valign = "top" > < p > &nbsp; </ p > </ td > </ tr > < tr > < td valign = …" at bounding box center [503, 263] width 440 height 100
type textarea "</tr>"
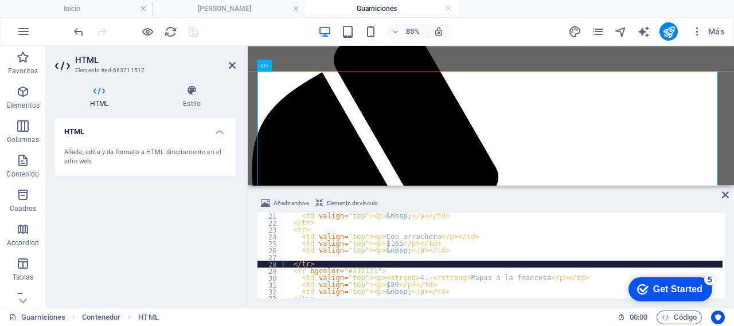
click at [302, 258] on div "< td valign = "top" > < p > &nbsp; </ p > </ td > </ tr > < tr > < td valign = …" at bounding box center [503, 263] width 440 height 100
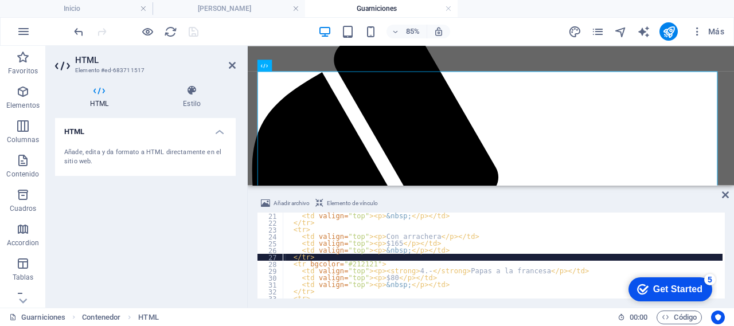
click at [288, 266] on div "< td valign = "top" > < p > &nbsp; </ p > </ td > </ tr > < tr > < td valign = …" at bounding box center [503, 263] width 440 height 100
click at [336, 260] on div "< td valign = "top" > < p > &nbsp; </ p > </ td > </ tr > < tr > < td valign = …" at bounding box center [503, 263] width 440 height 100
click at [287, 266] on div "< td valign = "top" > < p > &nbsp; </ p > </ td > </ tr > < tr > < td valign = …" at bounding box center [503, 263] width 440 height 100
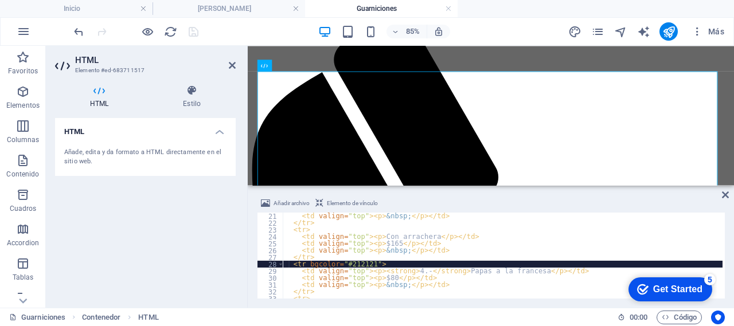
type textarea "<tr bgcolor="#212121">"
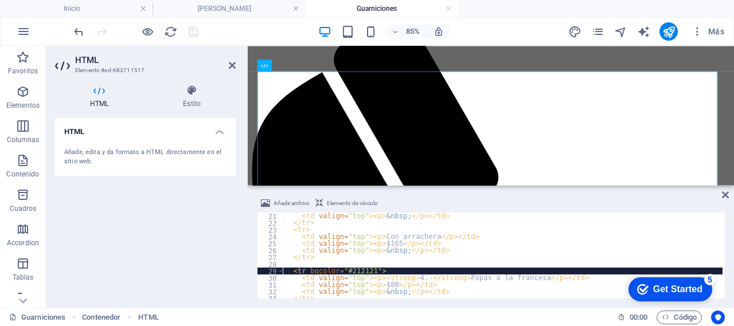
click at [295, 265] on div "< td valign = "top" > < p > &nbsp; </ p > </ td > </ tr > < tr > < td valign = …" at bounding box center [503, 263] width 440 height 100
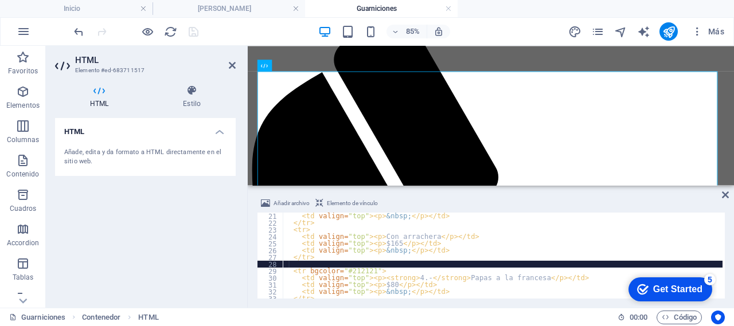
paste textarea "</tr>"
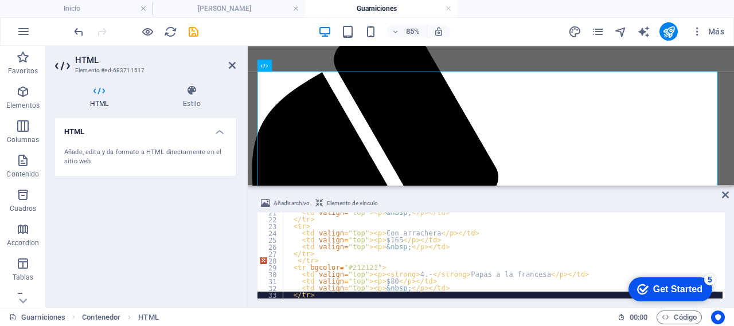
scroll to position [141, 0]
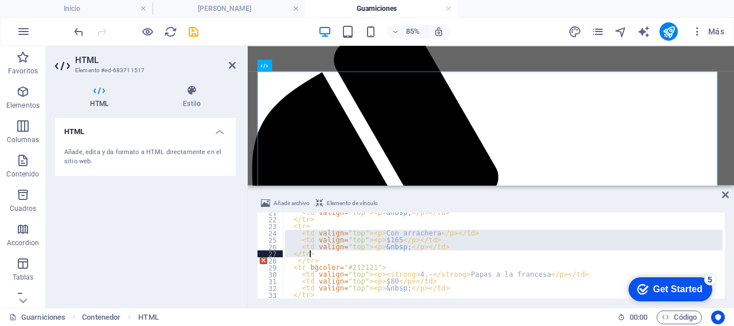
drag, startPoint x: 283, startPoint y: 235, endPoint x: 347, endPoint y: 255, distance: 66.4
click at [347, 255] on div "< td valign = "top" > < p > &nbsp; </ p > </ td > </ tr > < tr > < td valign = …" at bounding box center [503, 259] width 440 height 100
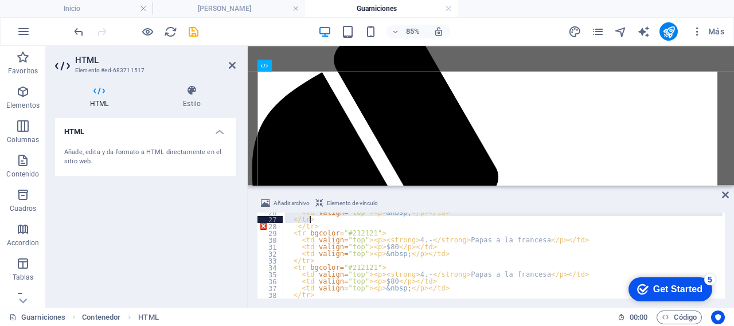
scroll to position [176, 0]
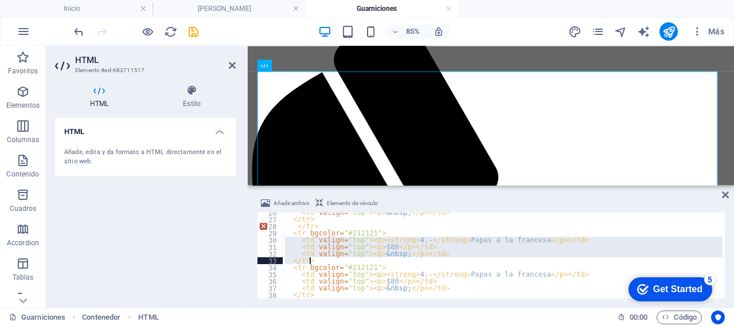
drag, startPoint x: 285, startPoint y: 242, endPoint x: 321, endPoint y: 259, distance: 39.8
click at [321, 259] on div "< td valign = "top" > < p > &nbsp; </ p > </ td > </ tr > </ tr > < tr bgcolor …" at bounding box center [503, 259] width 440 height 100
paste textarea
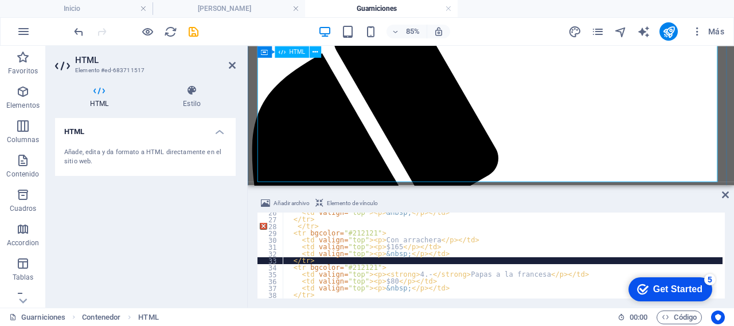
scroll to position [282, 0]
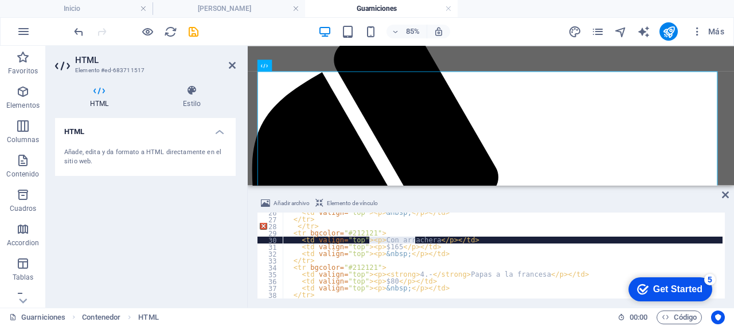
drag, startPoint x: 371, startPoint y: 240, endPoint x: 415, endPoint y: 238, distance: 43.7
click at [415, 238] on div "< td valign = "top" > < p > &nbsp; </ p > </ td > </ tr > </ tr > < tr bgcolor …" at bounding box center [503, 259] width 440 height 100
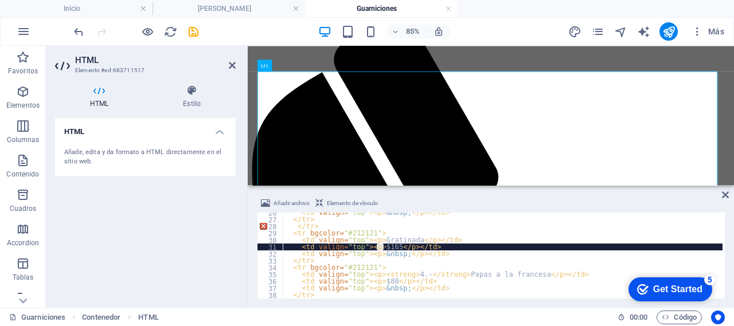
drag, startPoint x: 378, startPoint y: 247, endPoint x: 383, endPoint y: 248, distance: 5.9
click at [383, 248] on div "< td valign = "top" > < p > &nbsp; </ p > </ td > </ tr > </ tr > < tr bgcolor …" at bounding box center [503, 259] width 440 height 100
click at [530, 228] on div "< td valign = "top" > < p > &nbsp; </ p > </ td > </ tr > </ tr > < tr bgcolor …" at bounding box center [503, 259] width 440 height 100
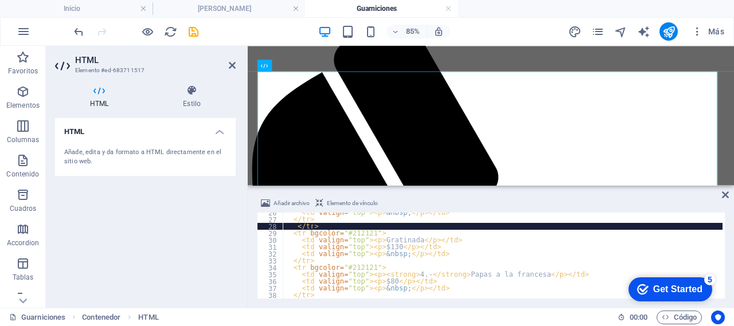
scroll to position [176, 0]
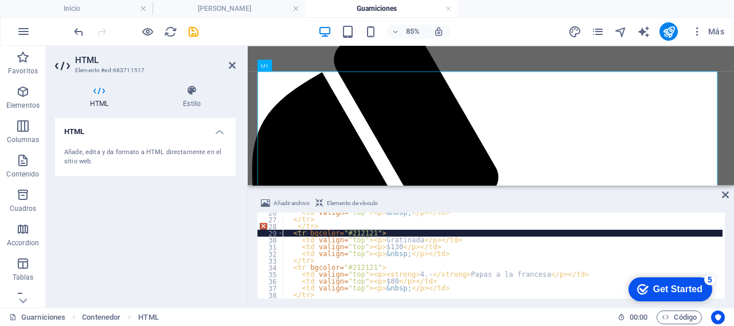
click at [307, 235] on div "< td valign = "top" > < p > &nbsp; </ p > </ td > </ tr > </ tr > < tr bgcolor …" at bounding box center [503, 259] width 440 height 100
click at [316, 227] on div "< td valign = "top" > < p > &nbsp; </ p > </ td > </ tr > </ tr > < tr bgcolor …" at bounding box center [503, 259] width 440 height 100
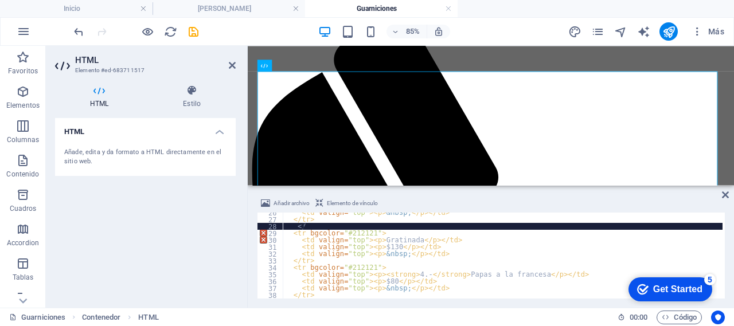
type textarea "<"
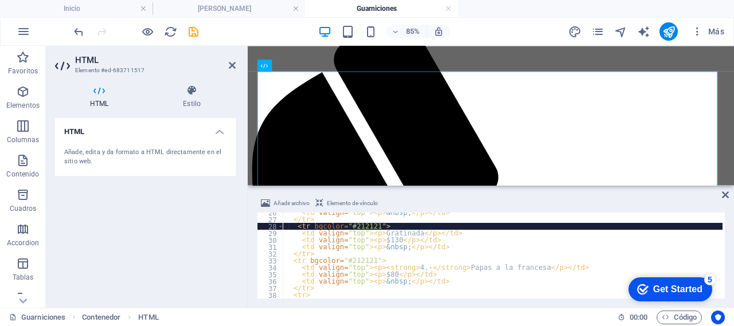
click at [404, 277] on div "< td valign = "top" > < p > &nbsp; </ p > </ td > </ tr > < tr bgcolor = "#2121…" at bounding box center [503, 259] width 440 height 100
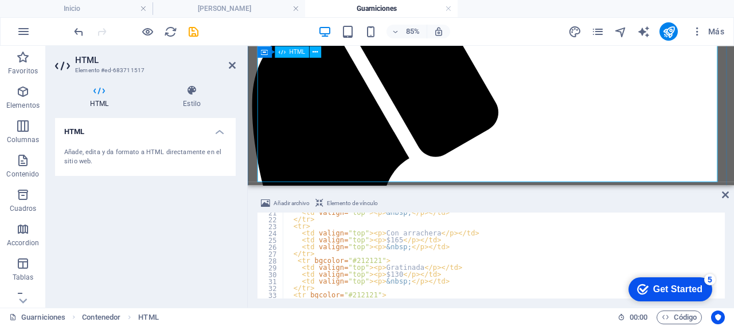
scroll to position [282, 0]
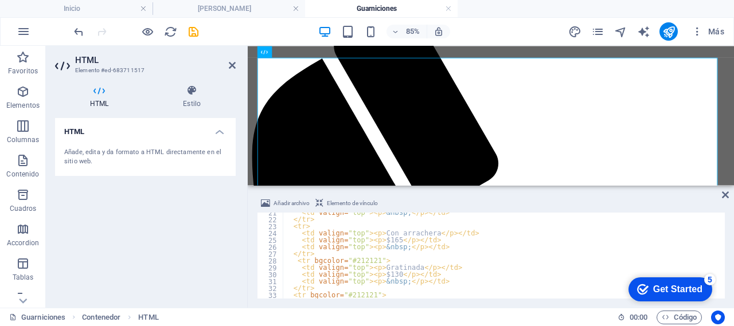
scroll to position [309, 0]
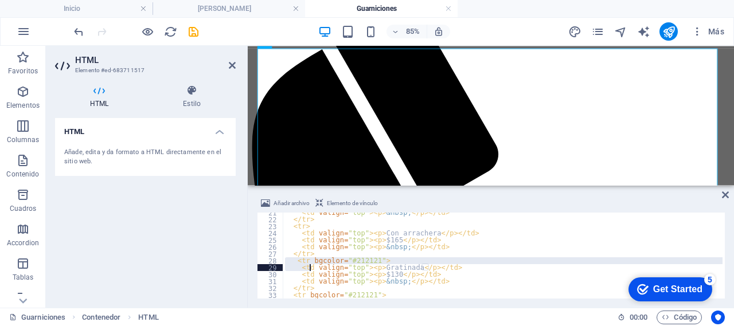
drag, startPoint x: 286, startPoint y: 263, endPoint x: 309, endPoint y: 266, distance: 23.7
click at [309, 266] on div "< td valign = "top" > < p > &nbsp; </ p > </ td > </ tr > < tr > < td valign = …" at bounding box center [503, 259] width 440 height 100
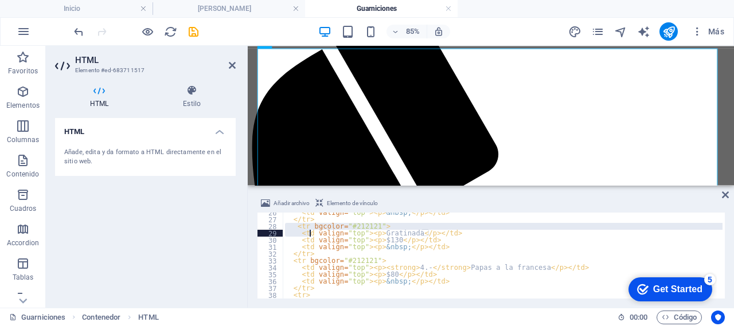
scroll to position [176, 0]
click at [292, 232] on div "< td valign = "top" > < p > &nbsp; </ p > </ td > </ tr > < tr bgcolor = "#2121…" at bounding box center [503, 256] width 440 height 86
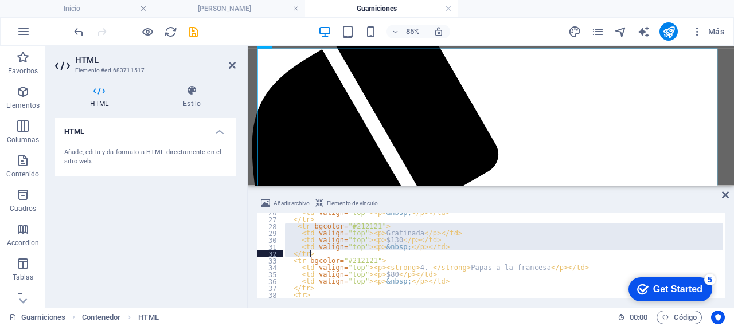
drag, startPoint x: 284, startPoint y: 227, endPoint x: 331, endPoint y: 256, distance: 55.1
click at [331, 256] on div "< td valign = "top" > < p > &nbsp; </ p > </ td > </ tr > < tr bgcolor = "#2121…" at bounding box center [503, 259] width 440 height 100
click at [326, 290] on div "< td valign = "top" > < p > &nbsp; </ p > </ td > </ tr > < tr bgcolor = "#2121…" at bounding box center [503, 259] width 440 height 100
type textarea "</tr>"
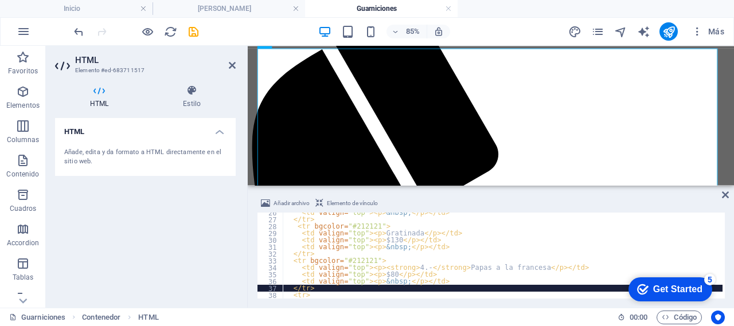
scroll to position [210, 0]
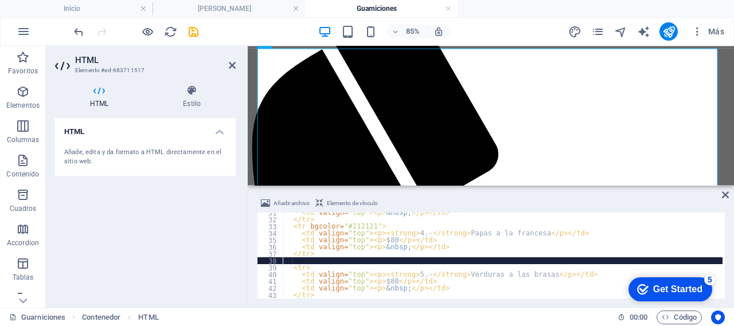
paste textarea "</tr>"
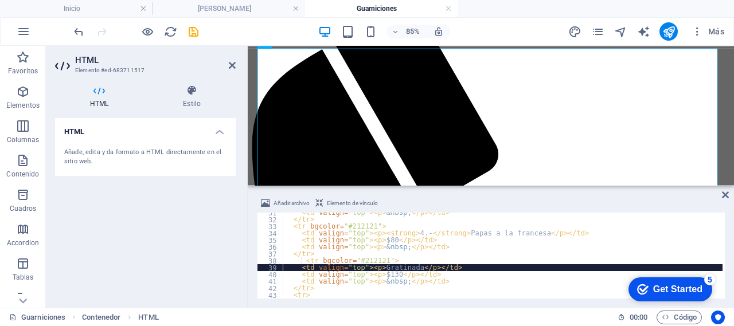
click at [372, 267] on div "< td valign = "top" > < p > &nbsp; </ p > </ td > </ tr > < tr bgcolor = "#2121…" at bounding box center [503, 259] width 440 height 100
drag, startPoint x: 372, startPoint y: 268, endPoint x: 399, endPoint y: 268, distance: 27.5
click at [399, 268] on div "< td valign = "top" > < p > &nbsp; </ p > </ td > </ tr > < tr bgcolor = "#2121…" at bounding box center [503, 259] width 440 height 100
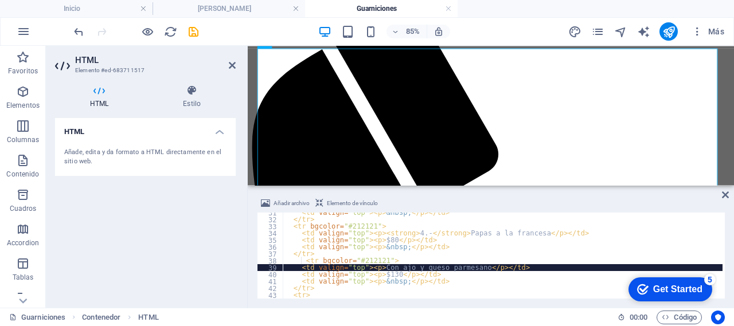
click at [306, 226] on div "< td valign = "top" > < p > &nbsp; </ p > </ td > </ tr > < tr bgcolor = "#2121…" at bounding box center [503, 259] width 440 height 100
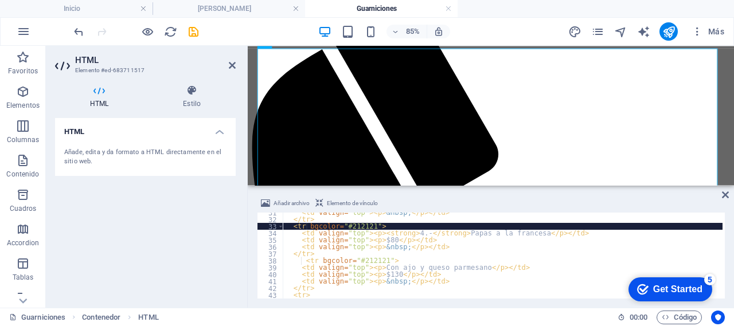
click at [309, 227] on div "< td valign = "top" > < p > &nbsp; </ p > </ td > </ tr > < tr bgcolor = "#2121…" at bounding box center [503, 259] width 440 height 100
click at [366, 229] on div "< td valign = "top" > < p > &nbsp; </ p > </ td > </ tr > < tr bgcolor = "#2121…" at bounding box center [503, 259] width 440 height 100
click at [366, 227] on div "< td valign = "top" > < p > &nbsp; </ p > </ td > </ tr > < tr bgcolor = "#2121…" at bounding box center [503, 259] width 440 height 100
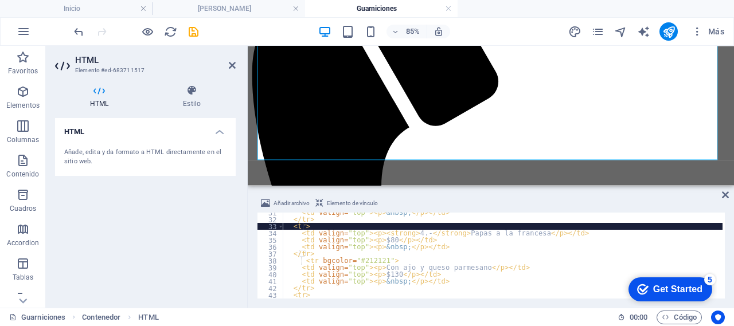
scroll to position [390, 0]
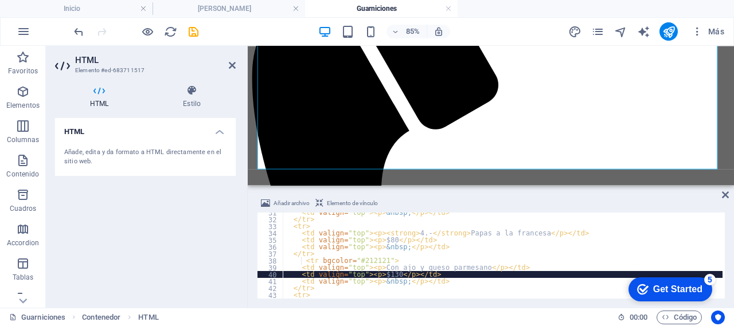
click at [377, 275] on div "< td valign = "top" > < p > &nbsp; </ p > </ td > </ tr > < tr > < td valign = …" at bounding box center [503, 259] width 440 height 100
click at [378, 277] on div "< td valign = "top" > < p > &nbsp; </ p > </ td > </ tr > < tr > < td valign = …" at bounding box center [503, 259] width 440 height 100
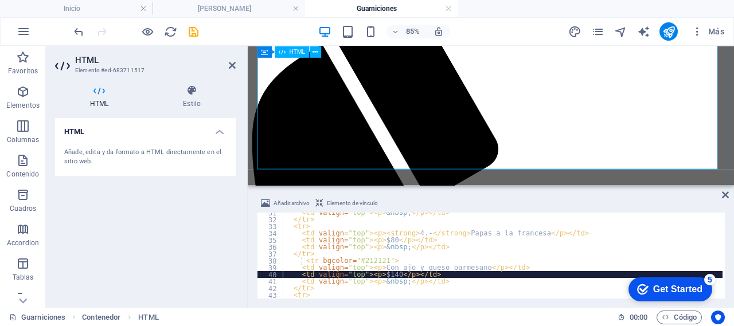
scroll to position [313, 0]
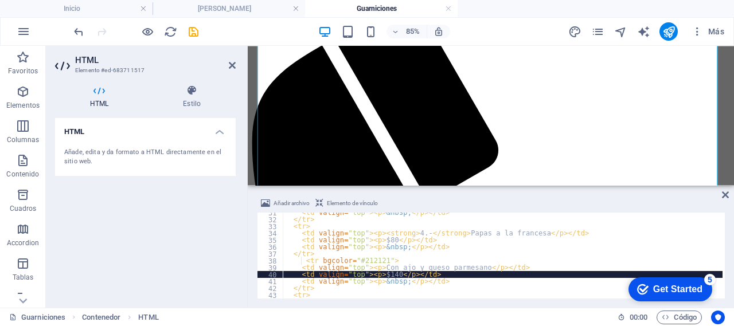
type textarea "<td valign="top"><p>Con ajo y queso parmesano</p></td>"
click at [475, 265] on div "< td valign = "top" > < p > &nbsp; </ p > </ td > </ tr > < tr > < td valign = …" at bounding box center [503, 259] width 440 height 100
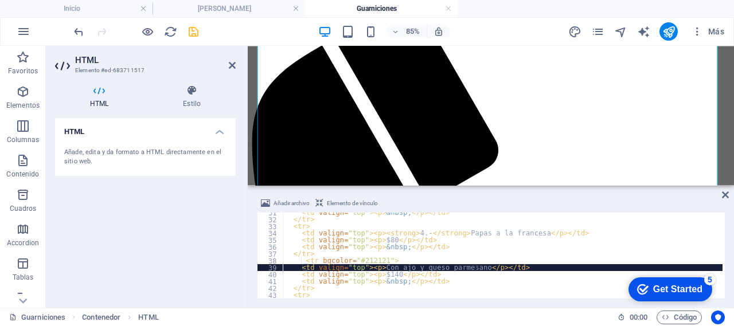
click at [197, 28] on icon "save" at bounding box center [193, 31] width 13 height 13
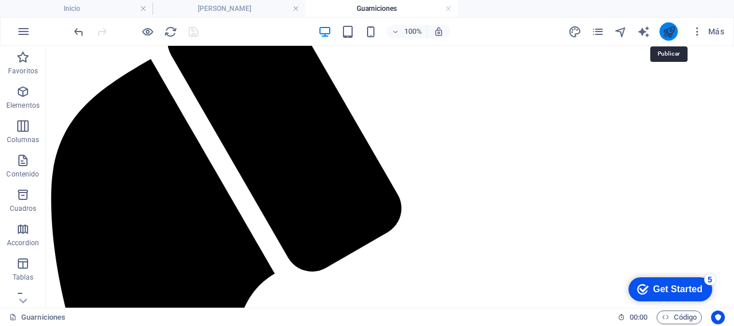
click at [667, 31] on icon "publish" at bounding box center [669, 31] width 13 height 13
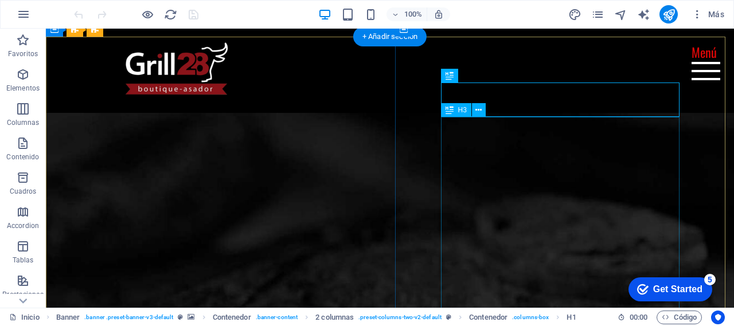
scroll to position [153, 0]
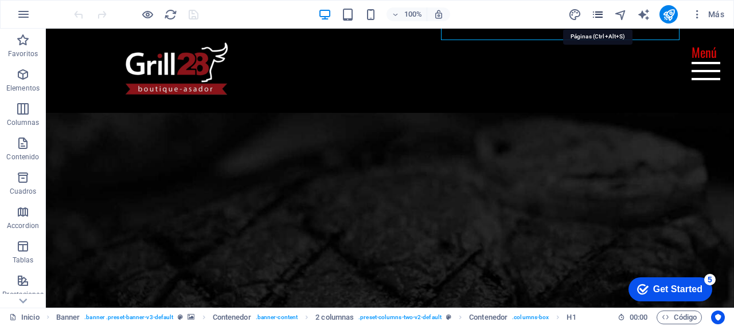
click at [598, 17] on icon "pages" at bounding box center [598, 14] width 13 height 13
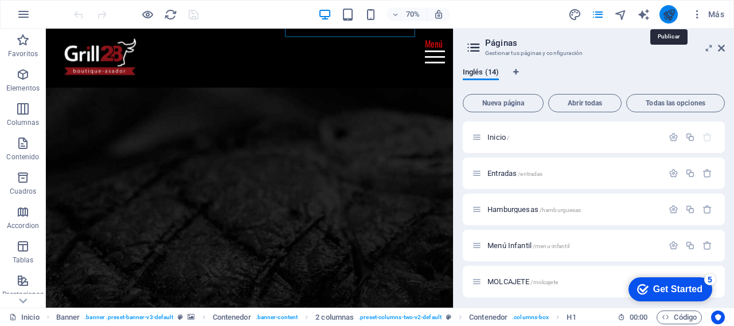
click at [671, 16] on icon "publish" at bounding box center [669, 14] width 13 height 13
